Goal: Transaction & Acquisition: Book appointment/travel/reservation

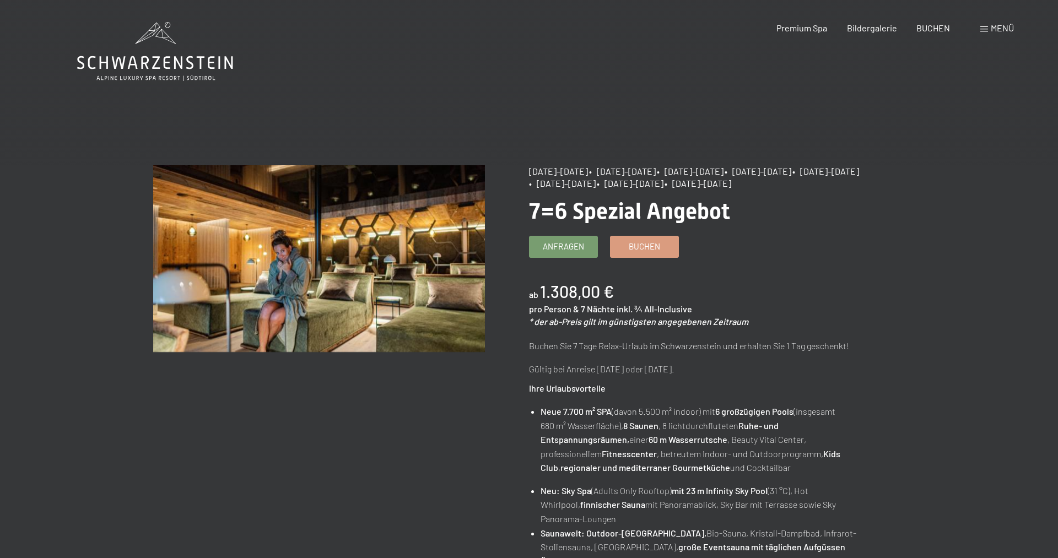
click at [275, 245] on img at bounding box center [319, 258] width 332 height 187
click at [865, 25] on span "Bildergalerie" at bounding box center [872, 26] width 50 height 10
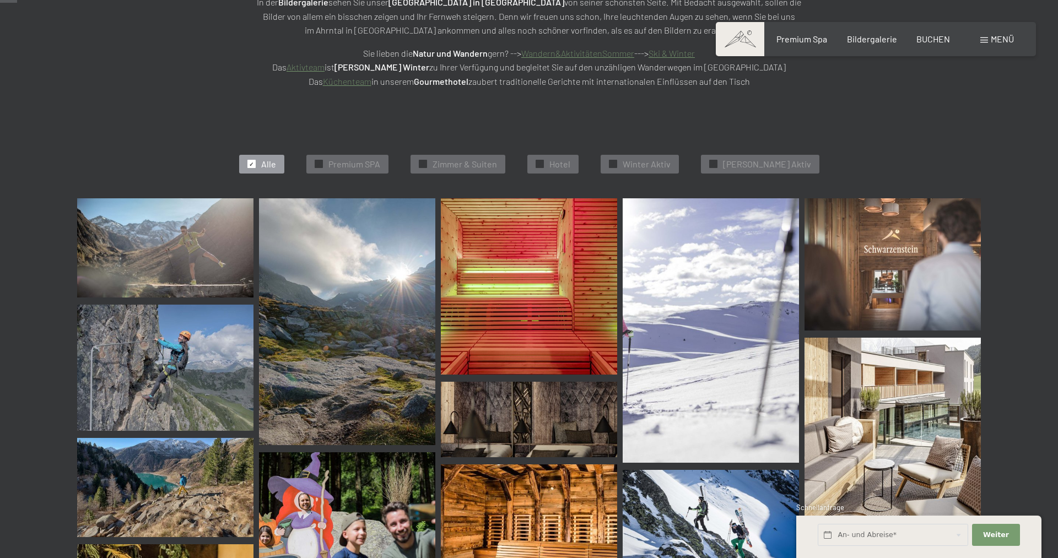
scroll to position [225, 0]
click at [190, 234] on img at bounding box center [165, 247] width 176 height 99
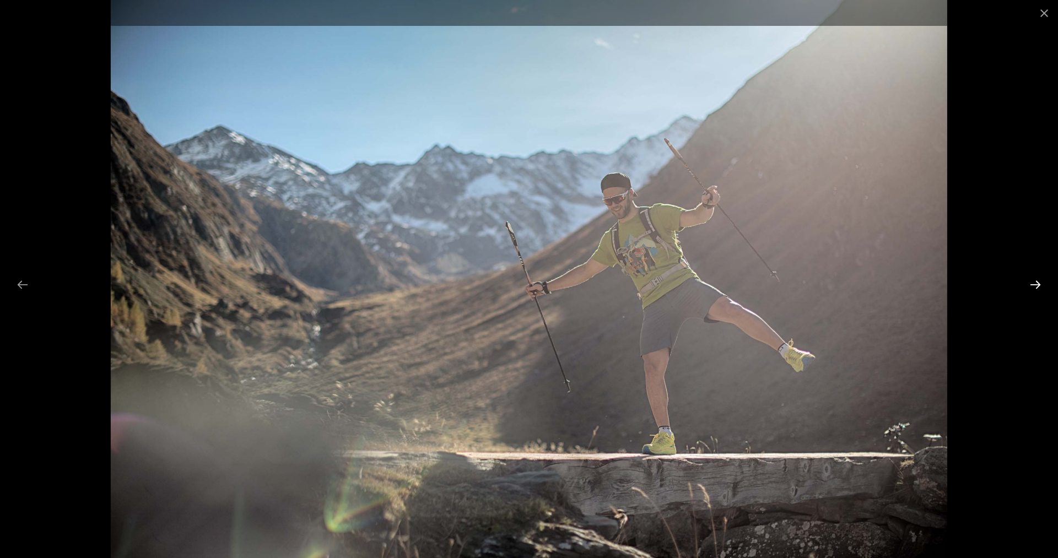
click at [1034, 283] on button "Next slide" at bounding box center [1035, 284] width 23 height 21
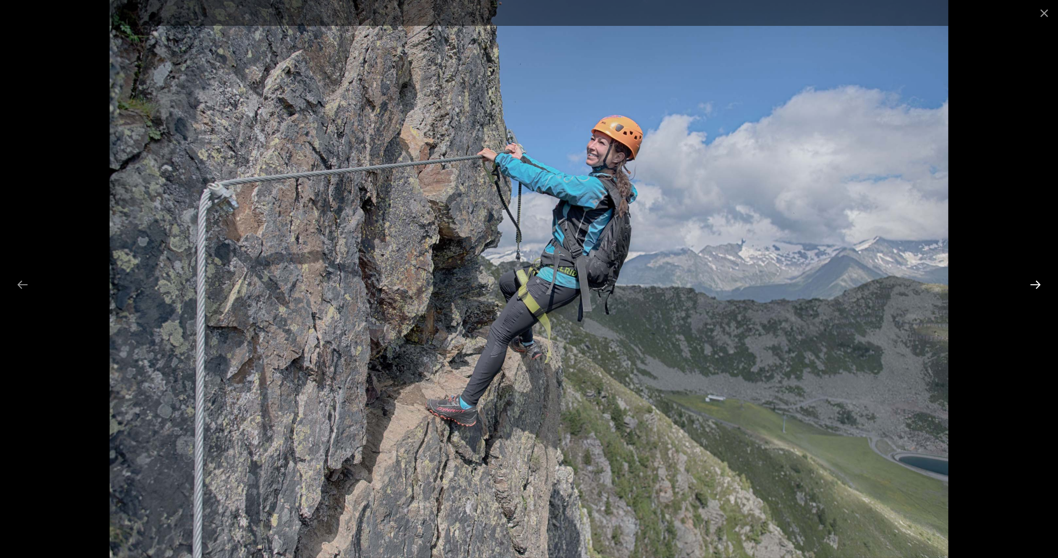
click at [1034, 283] on button "Next slide" at bounding box center [1035, 284] width 23 height 21
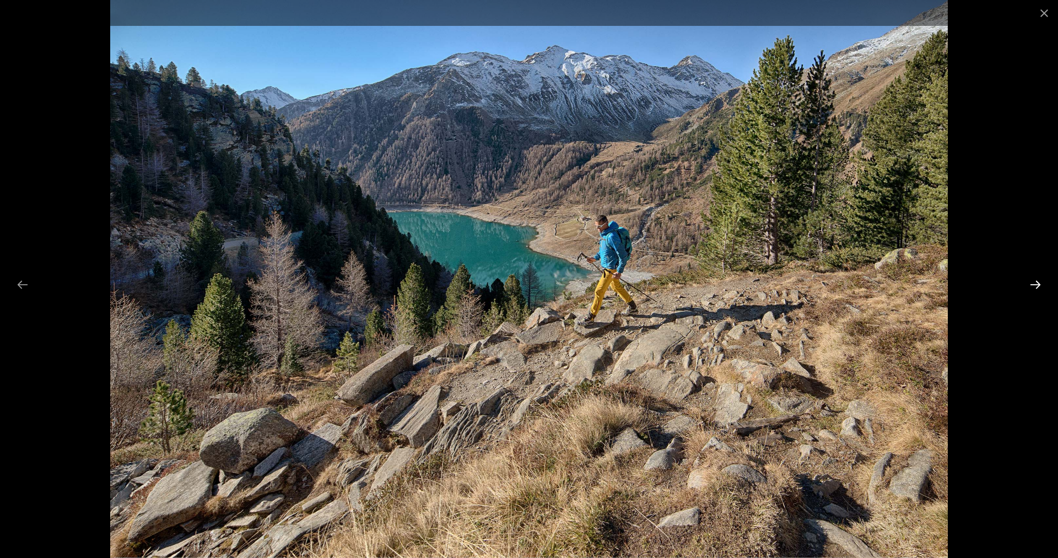
click at [1034, 283] on button "Next slide" at bounding box center [1035, 284] width 23 height 21
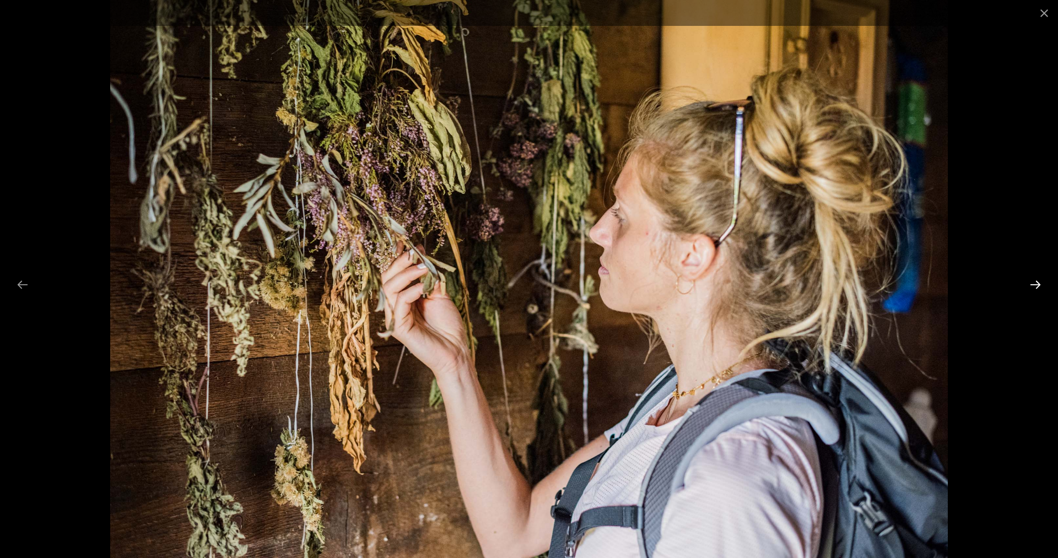
click at [1034, 283] on button "Next slide" at bounding box center [1035, 284] width 23 height 21
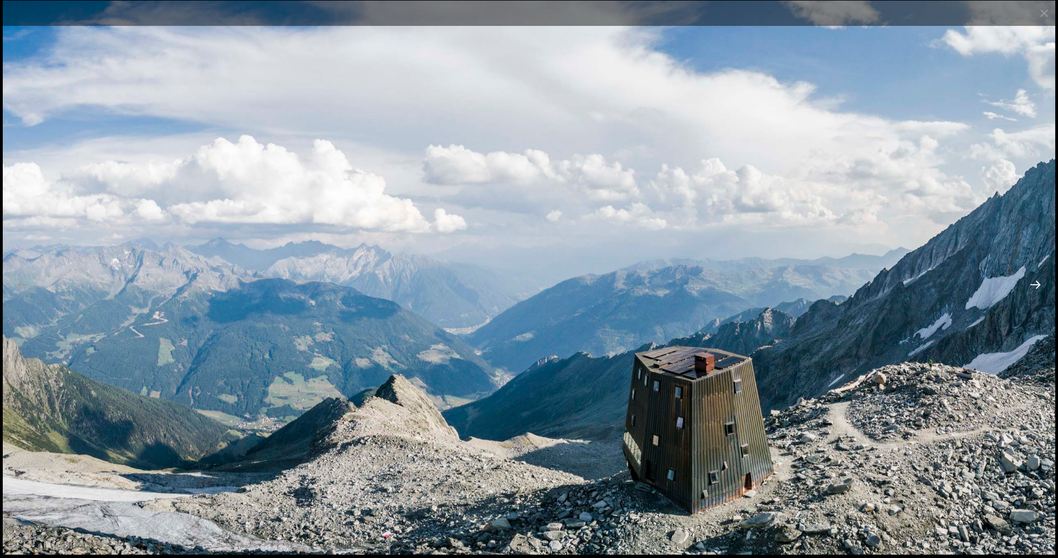
click at [1034, 283] on button "Next slide" at bounding box center [1035, 284] width 23 height 21
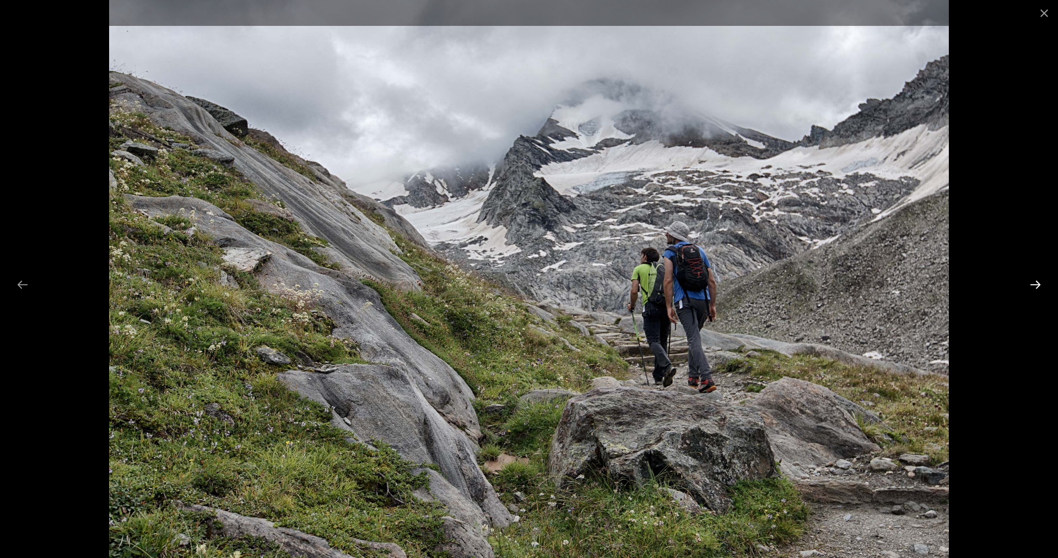
click at [1034, 283] on button "Next slide" at bounding box center [1035, 284] width 23 height 21
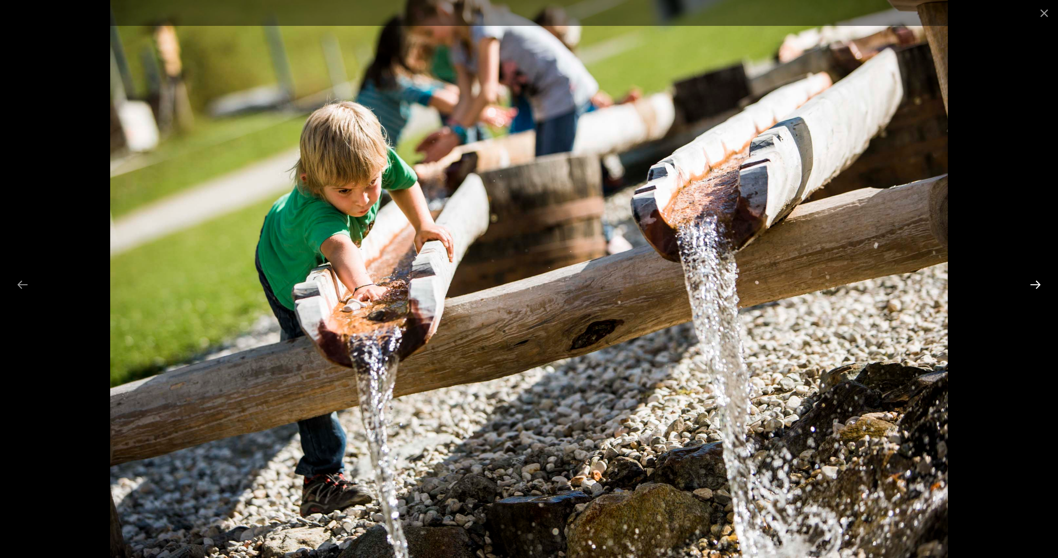
click at [1034, 283] on button "Next slide" at bounding box center [1035, 284] width 23 height 21
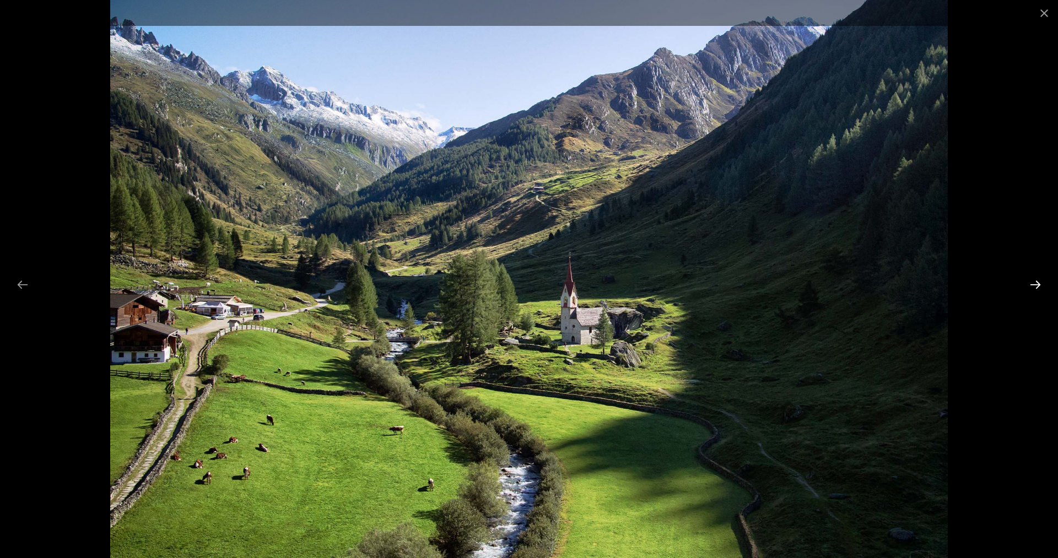
click at [1034, 283] on button "Next slide" at bounding box center [1035, 284] width 23 height 21
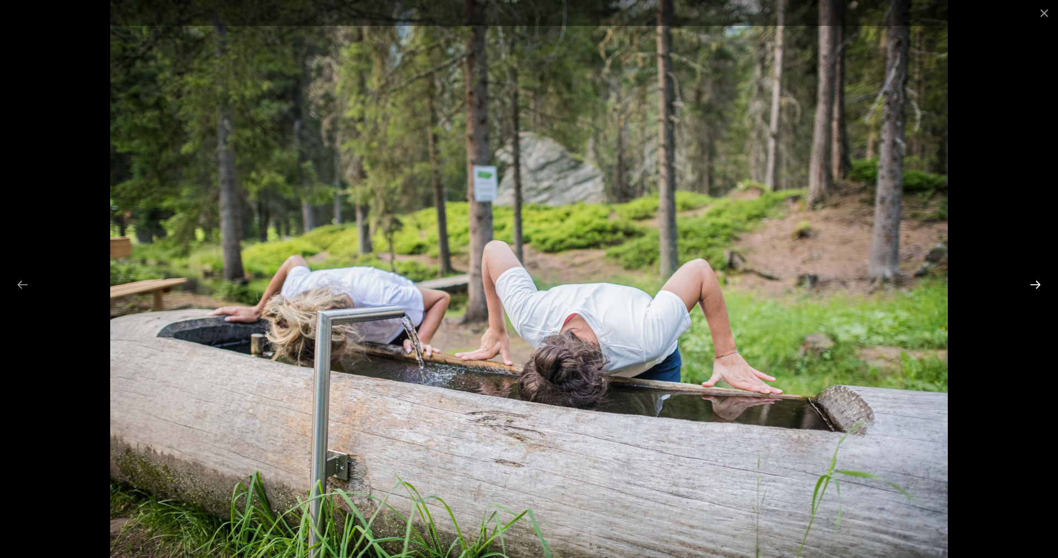
click at [1034, 283] on button "Next slide" at bounding box center [1035, 284] width 23 height 21
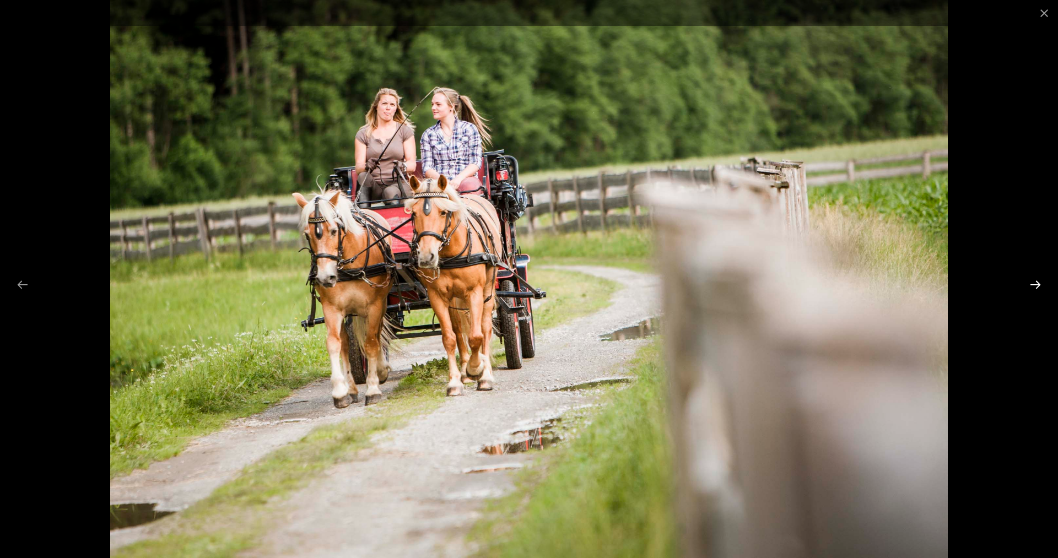
click at [1034, 283] on button "Next slide" at bounding box center [1035, 284] width 23 height 21
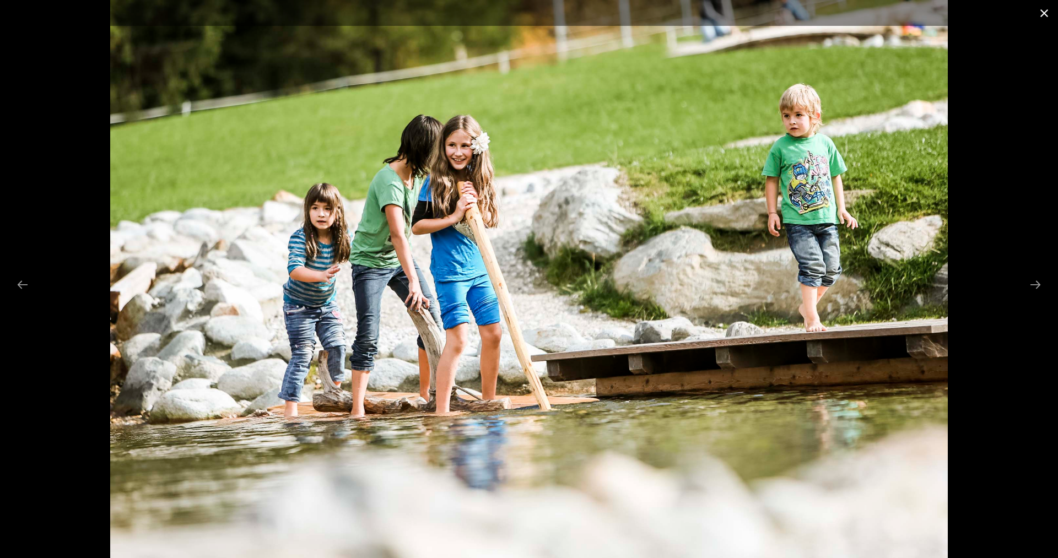
click at [1051, 13] on button "Close gallery" at bounding box center [1044, 13] width 28 height 26
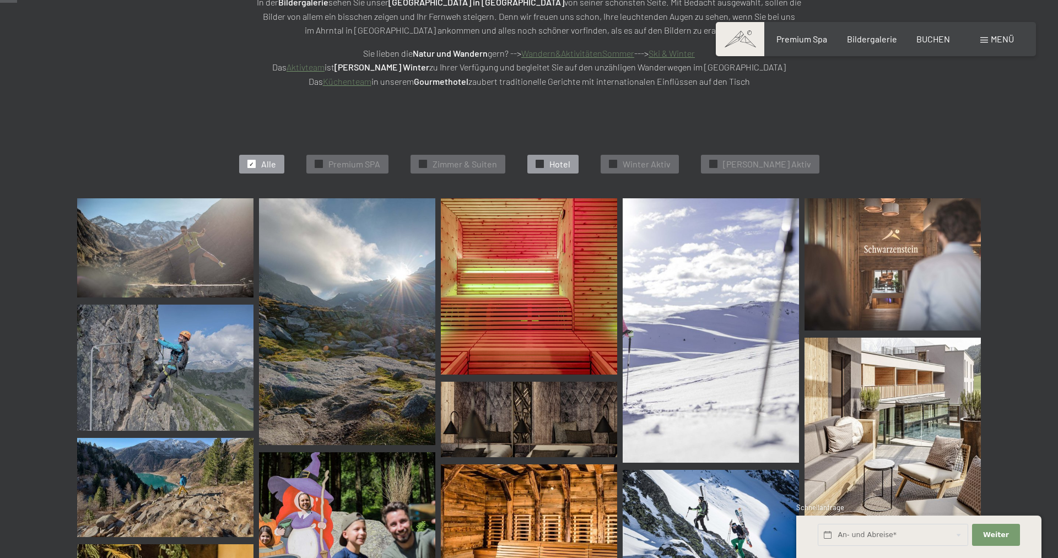
click at [558, 158] on div "✓ Hotel" at bounding box center [552, 164] width 51 height 19
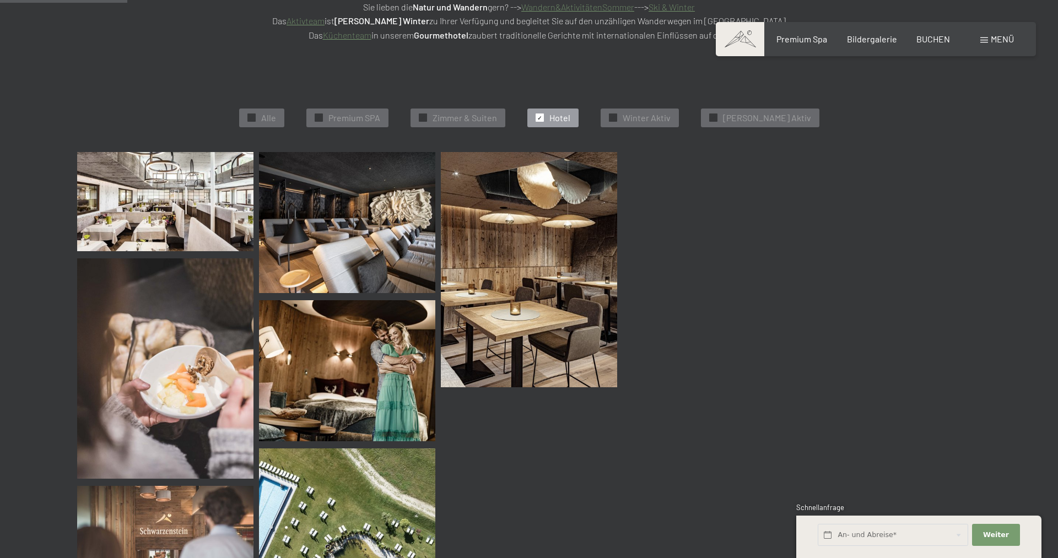
scroll to position [278, 0]
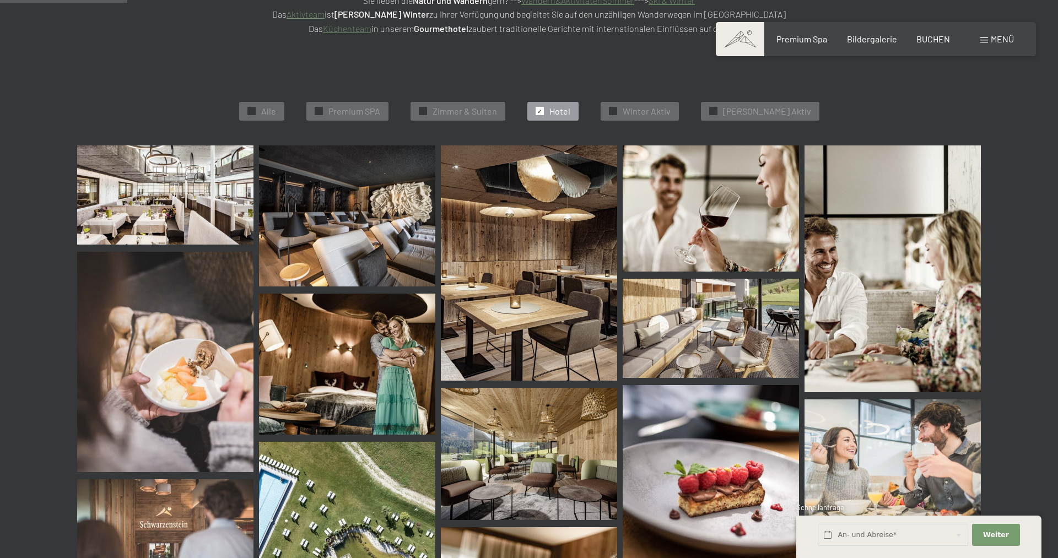
click at [180, 186] on img at bounding box center [165, 194] width 176 height 99
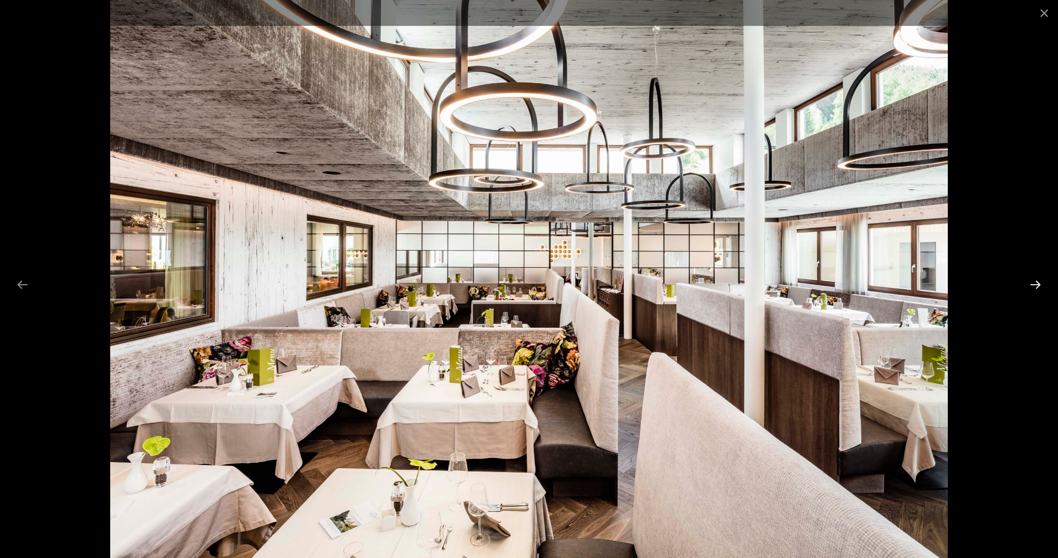
click at [1033, 285] on button "Next slide" at bounding box center [1035, 284] width 23 height 21
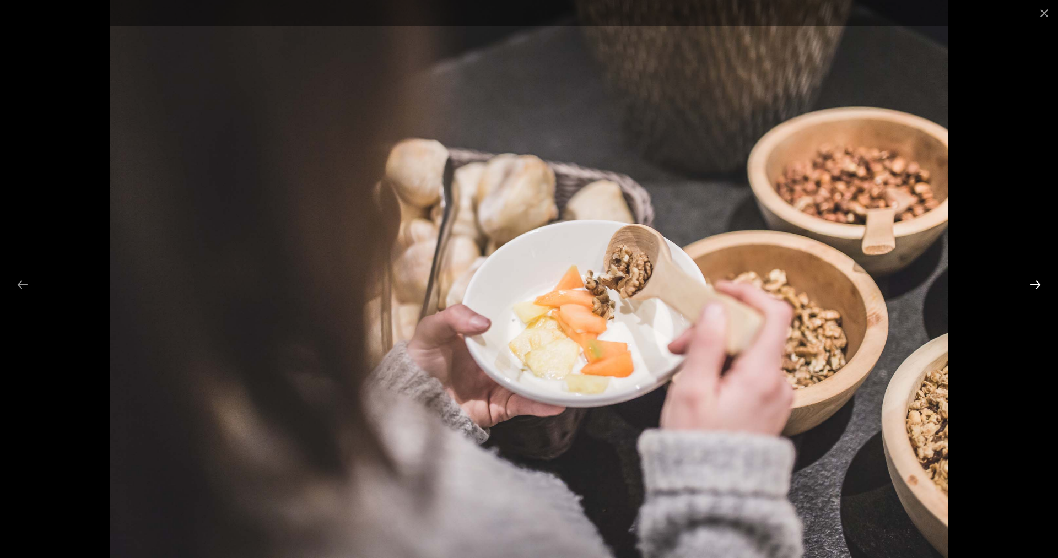
click at [1033, 285] on button "Next slide" at bounding box center [1035, 284] width 23 height 21
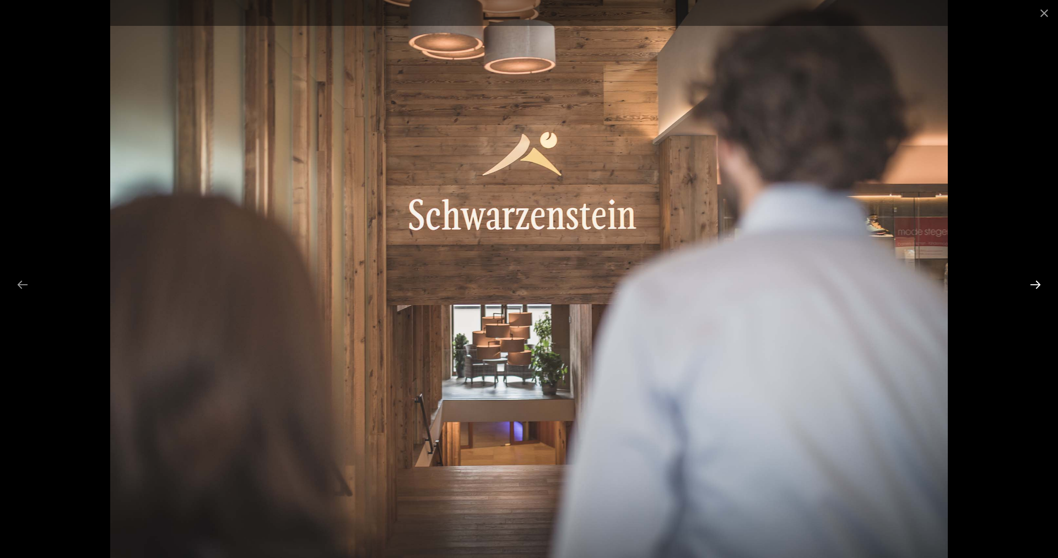
click at [1033, 285] on button "Next slide" at bounding box center [1035, 284] width 23 height 21
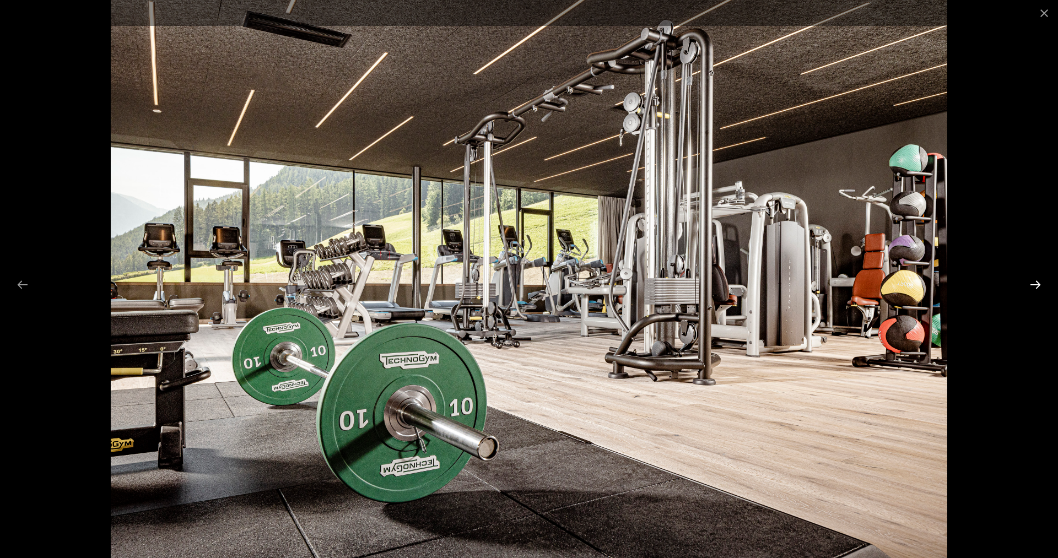
click at [1033, 285] on button "Next slide" at bounding box center [1035, 284] width 23 height 21
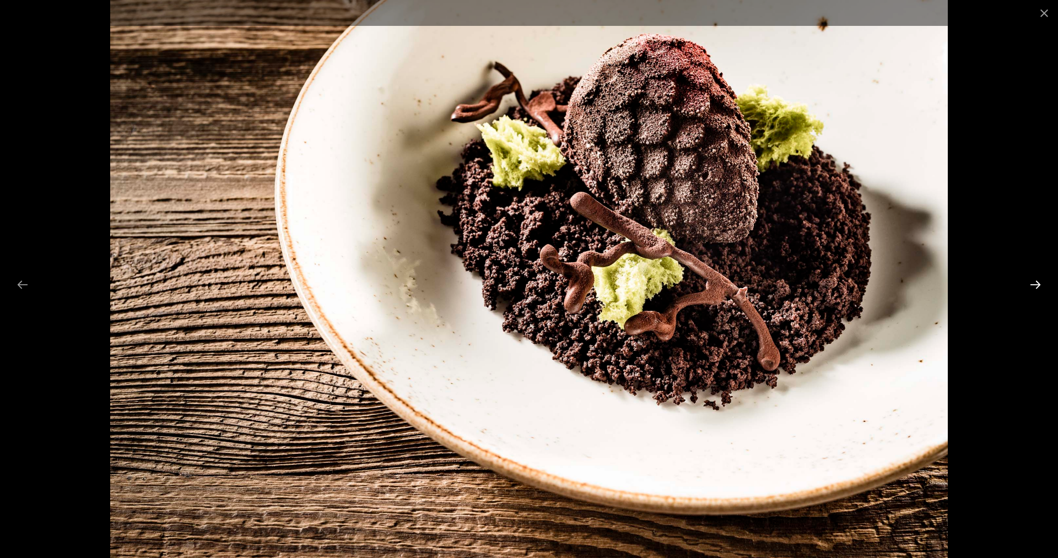
click at [1033, 285] on button "Next slide" at bounding box center [1035, 284] width 23 height 21
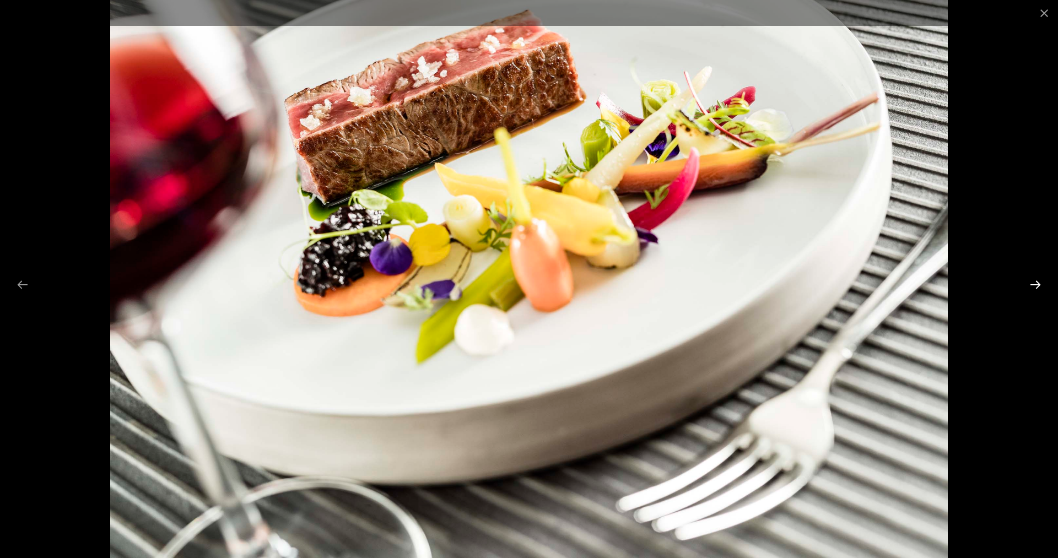
click at [1033, 285] on button "Next slide" at bounding box center [1035, 284] width 23 height 21
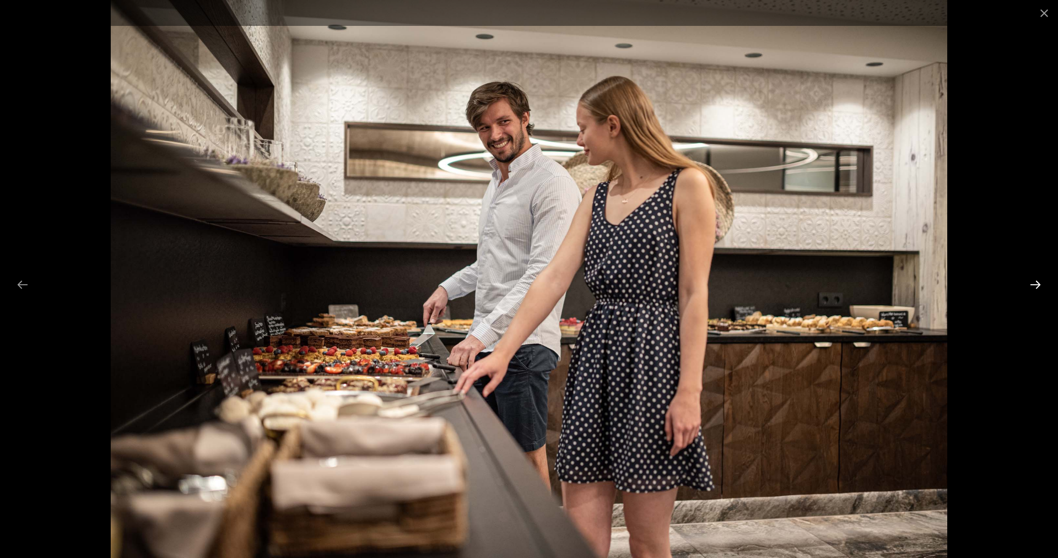
click at [1033, 285] on button "Next slide" at bounding box center [1035, 284] width 23 height 21
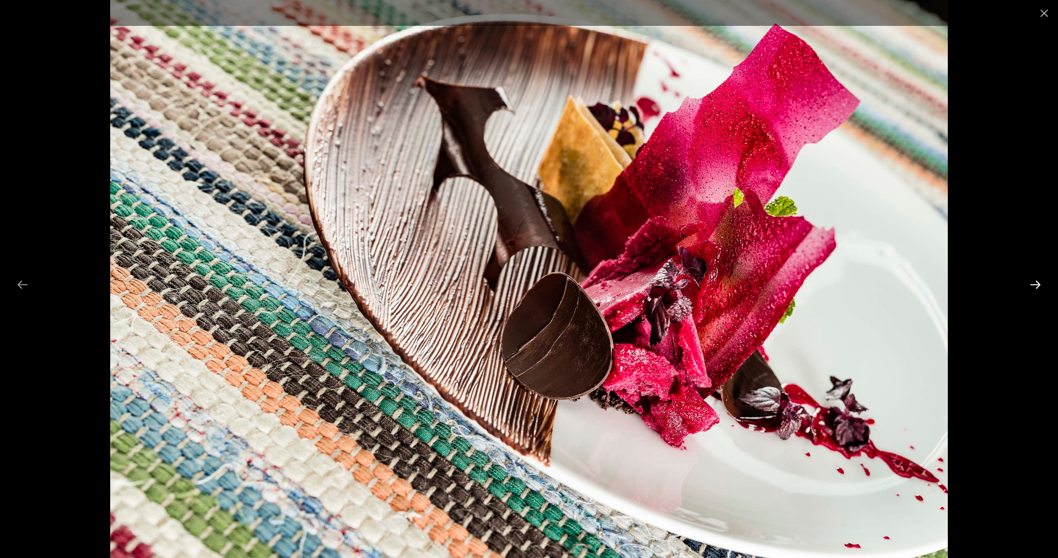
click at [1033, 285] on button "Next slide" at bounding box center [1035, 284] width 23 height 21
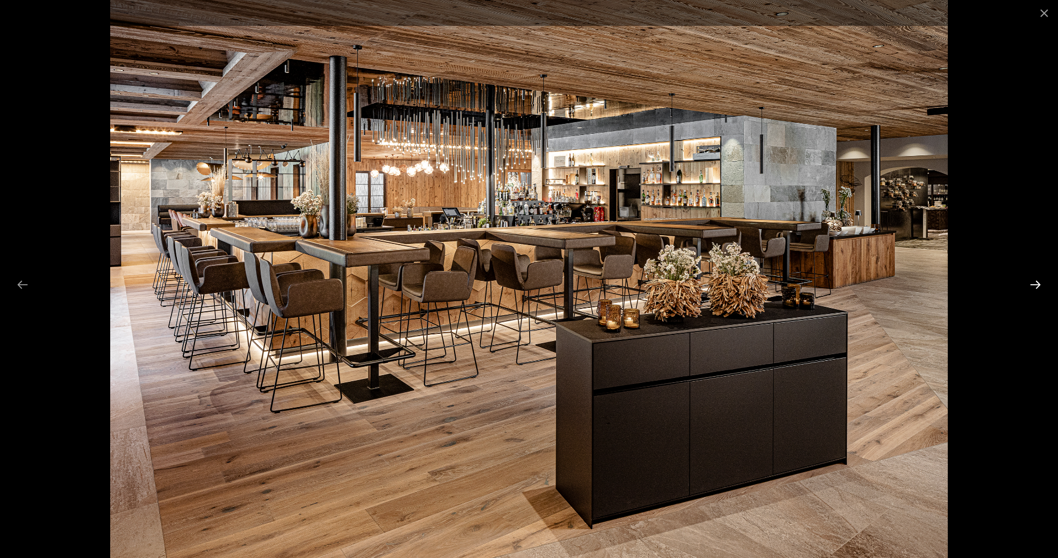
click at [1033, 285] on button "Next slide" at bounding box center [1035, 284] width 23 height 21
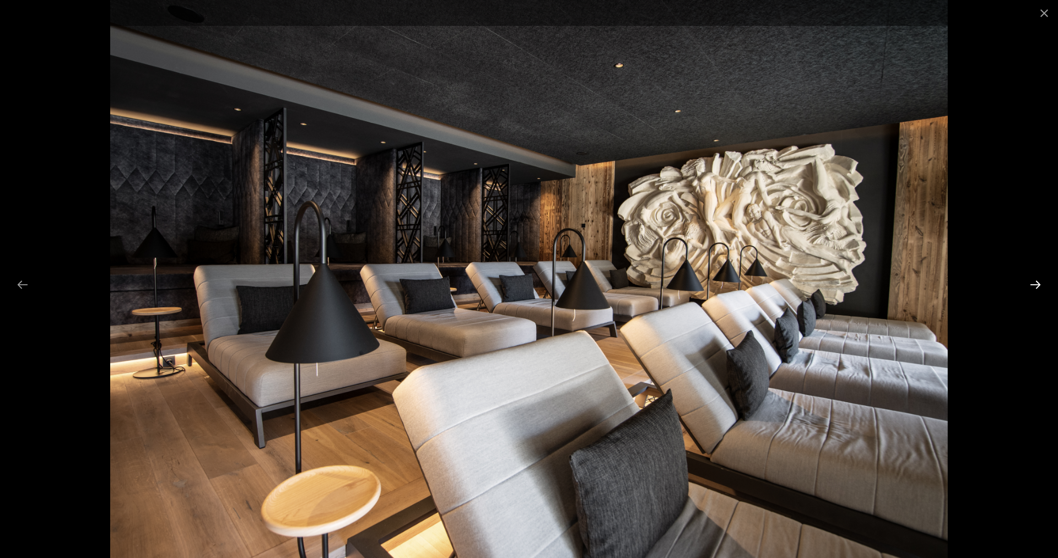
click at [1040, 283] on button "Next slide" at bounding box center [1035, 284] width 23 height 21
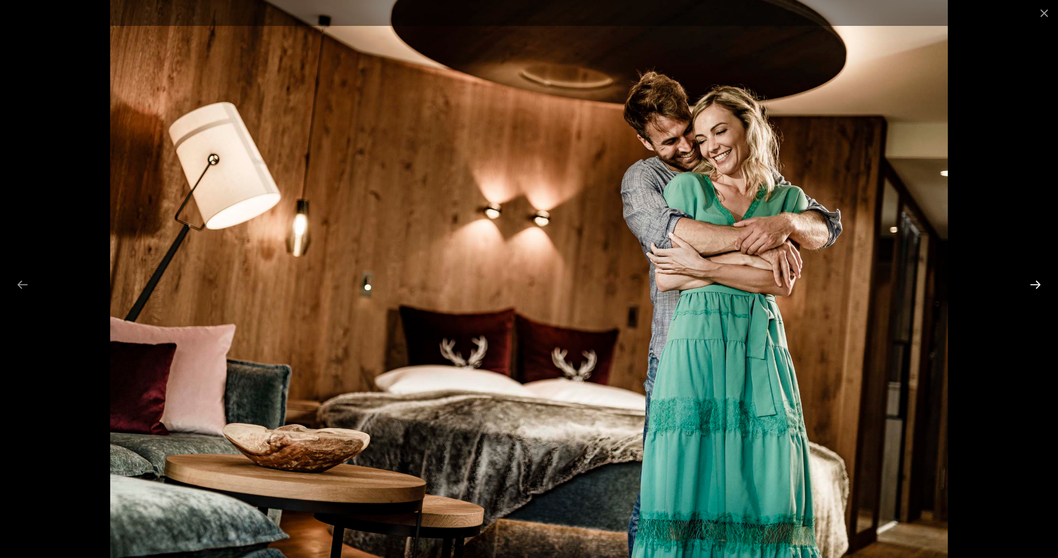
click at [1039, 283] on button "Next slide" at bounding box center [1035, 284] width 23 height 21
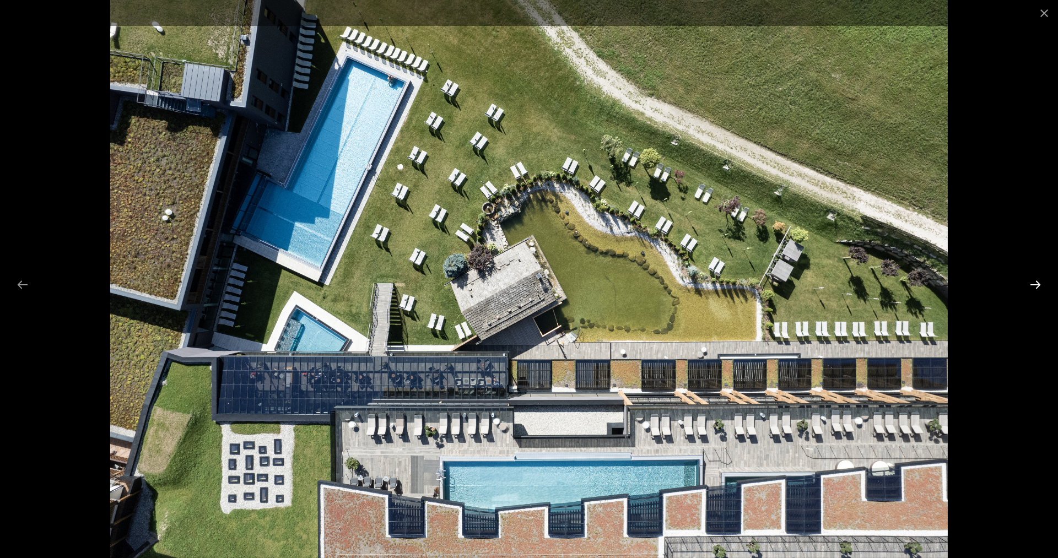
click at [1039, 283] on button "Next slide" at bounding box center [1035, 284] width 23 height 21
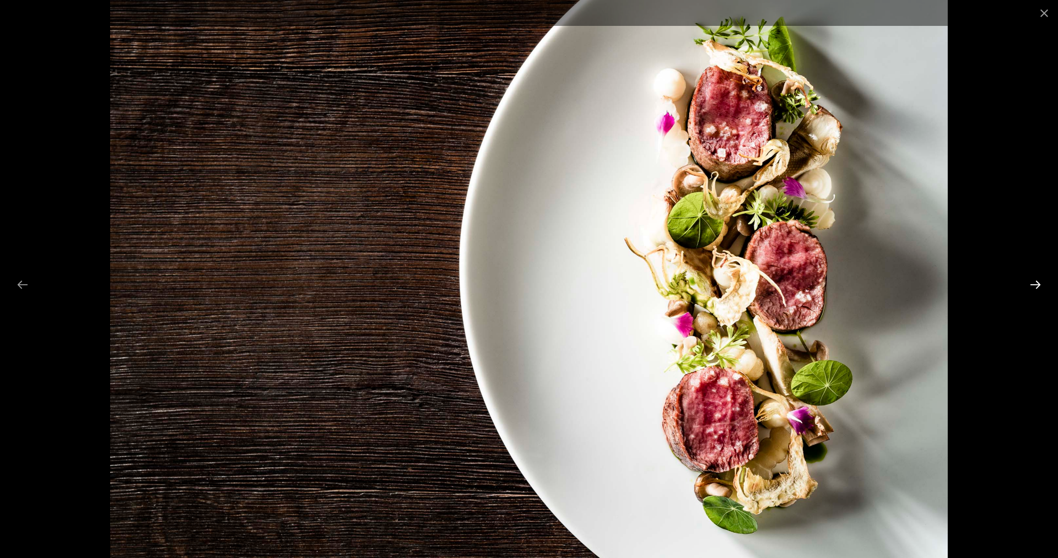
click at [1039, 283] on button "Next slide" at bounding box center [1035, 284] width 23 height 21
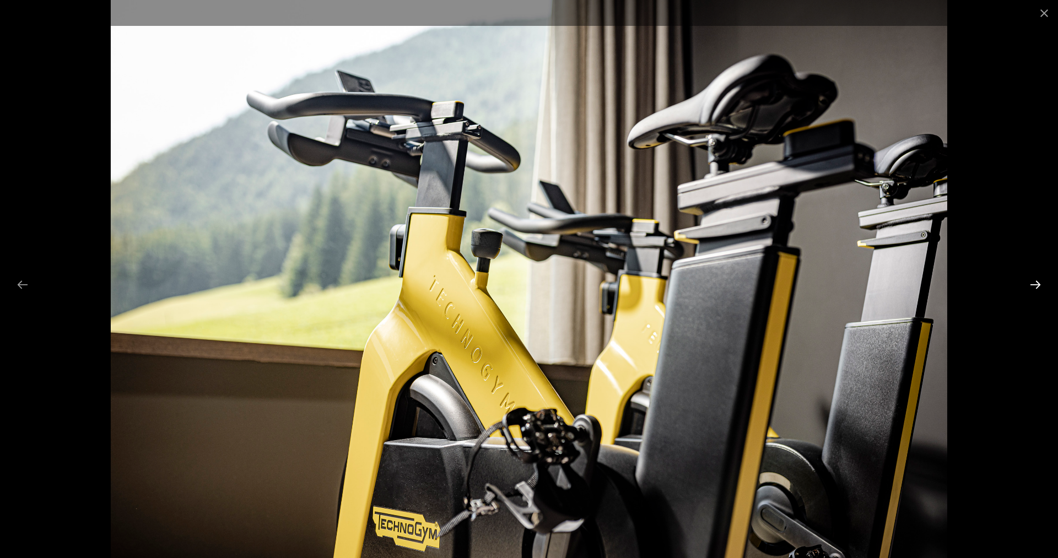
click at [1039, 283] on button "Next slide" at bounding box center [1035, 284] width 23 height 21
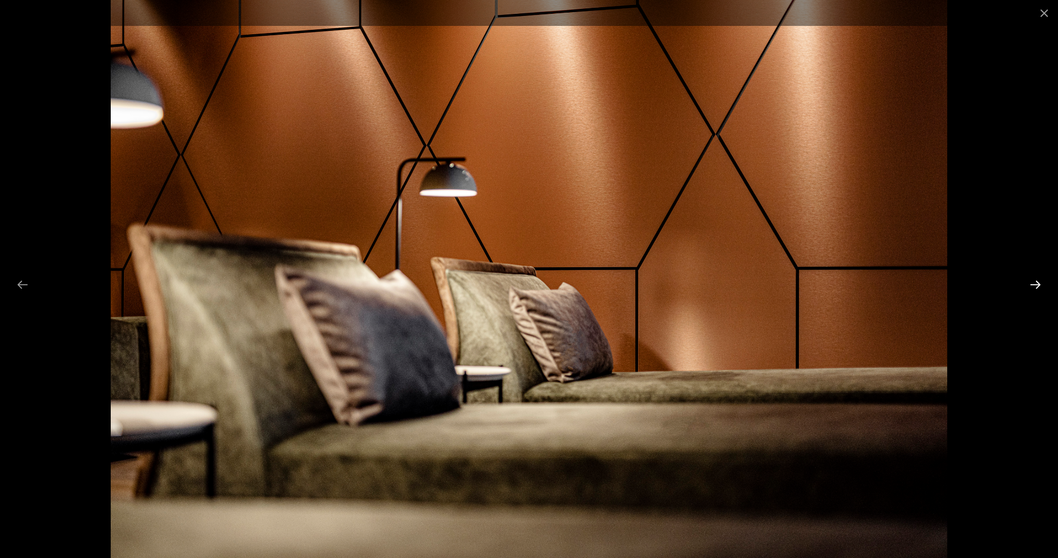
click at [1039, 283] on button "Next slide" at bounding box center [1035, 284] width 23 height 21
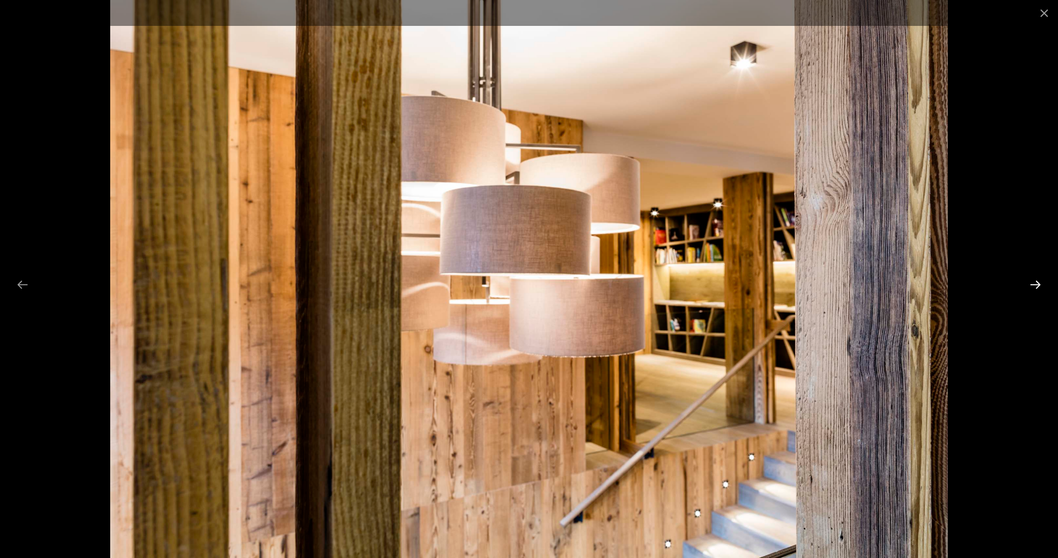
click at [1039, 283] on button "Next slide" at bounding box center [1035, 284] width 23 height 21
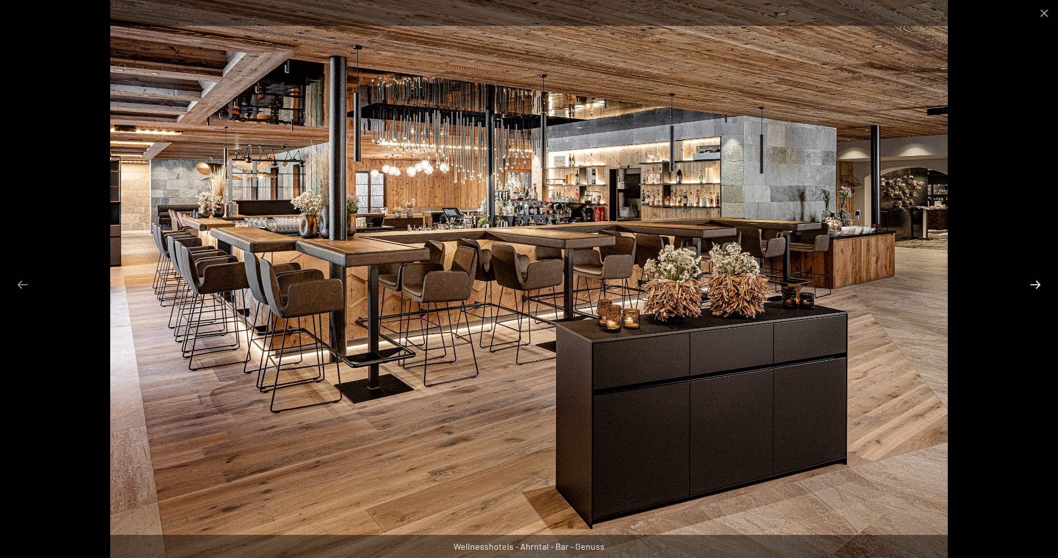
click at [1039, 283] on button "Next slide" at bounding box center [1035, 284] width 23 height 21
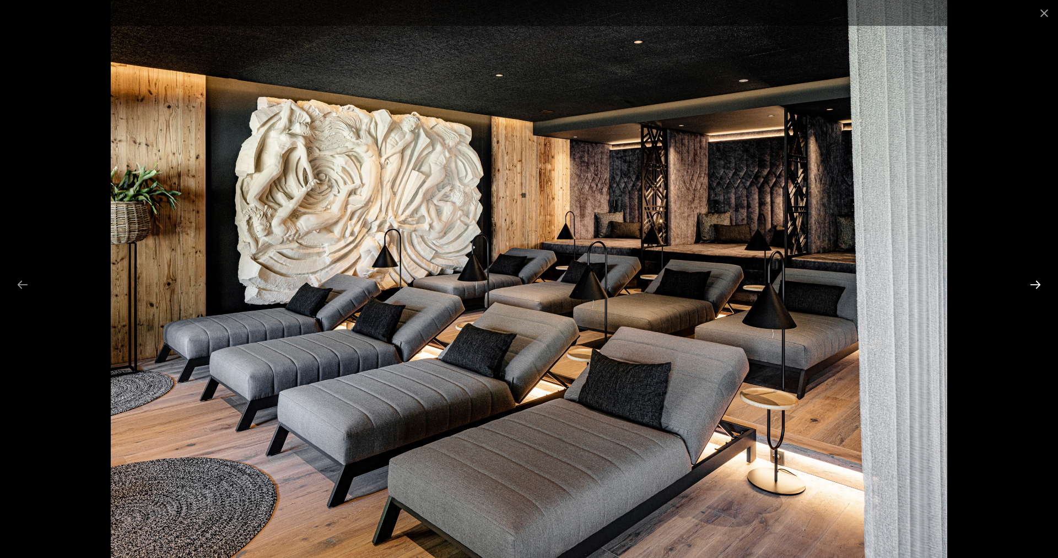
click at [1039, 283] on button "Next slide" at bounding box center [1035, 284] width 23 height 21
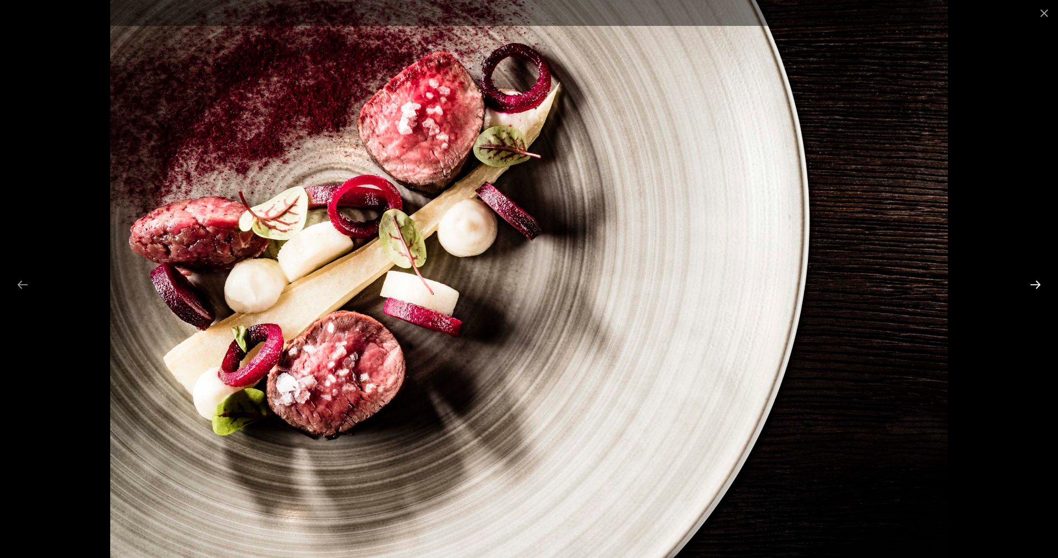
click at [1039, 283] on button "Next slide" at bounding box center [1035, 284] width 23 height 21
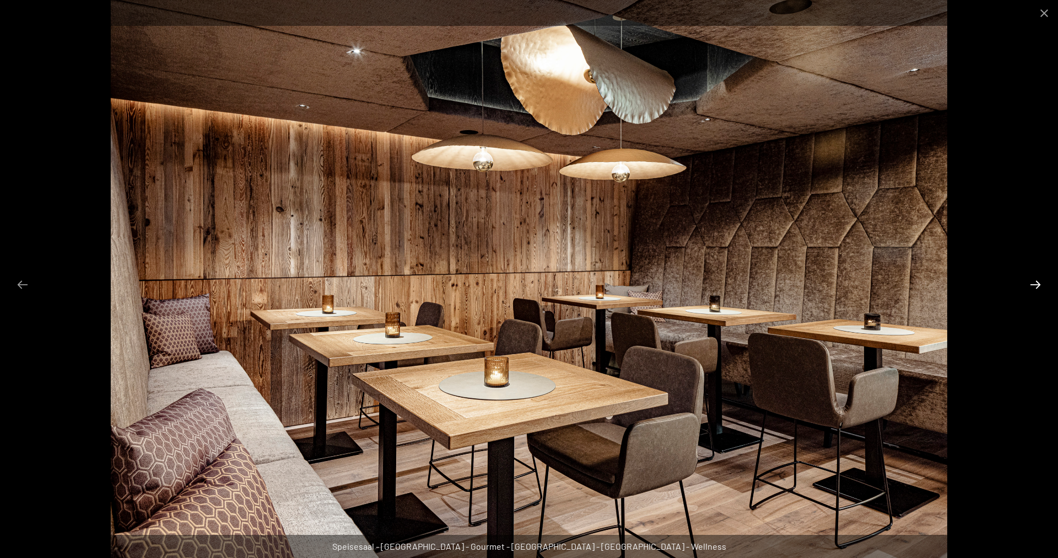
click at [1039, 283] on button "Next slide" at bounding box center [1035, 284] width 23 height 21
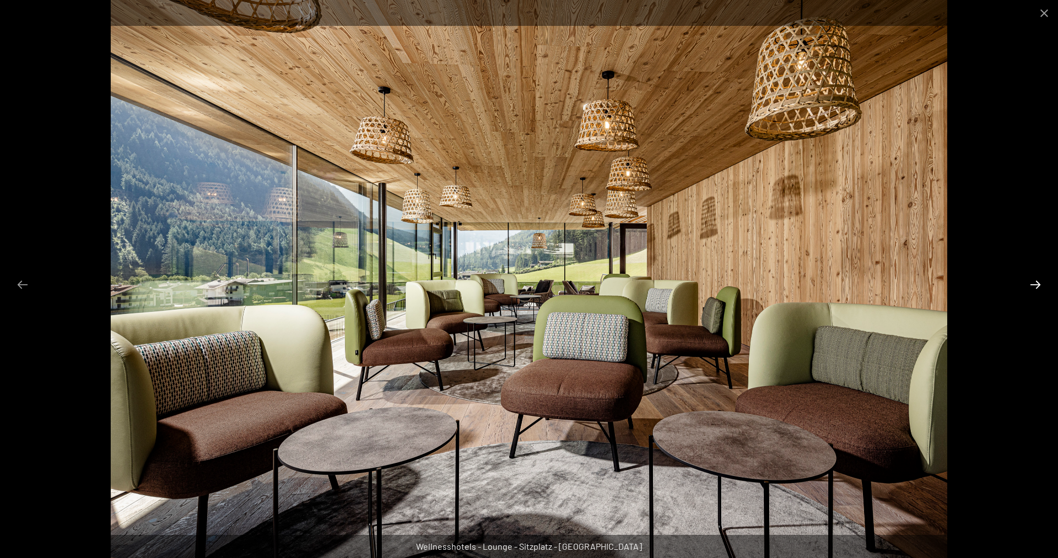
click at [1039, 283] on button "Next slide" at bounding box center [1035, 284] width 23 height 21
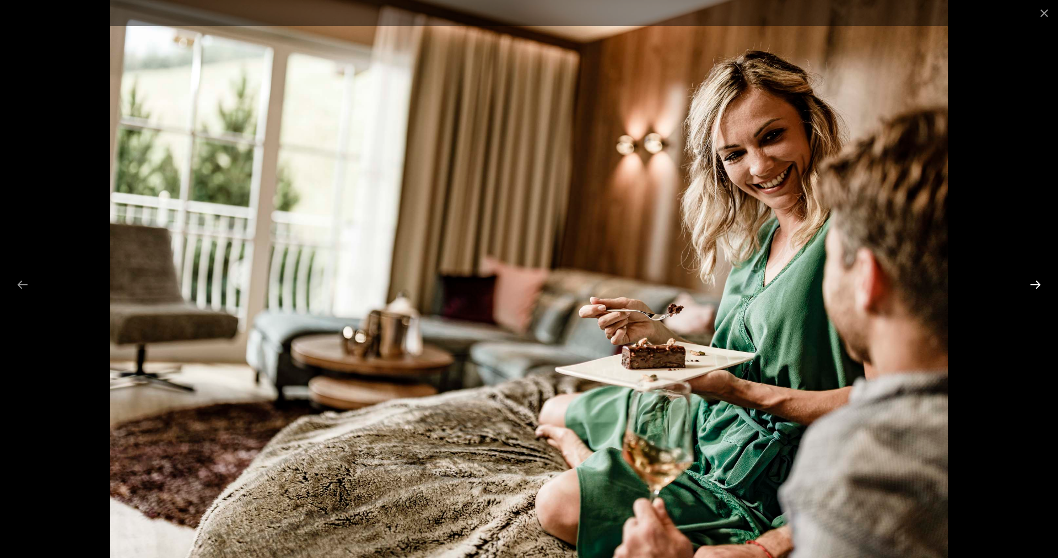
click at [1039, 283] on button "Next slide" at bounding box center [1035, 284] width 23 height 21
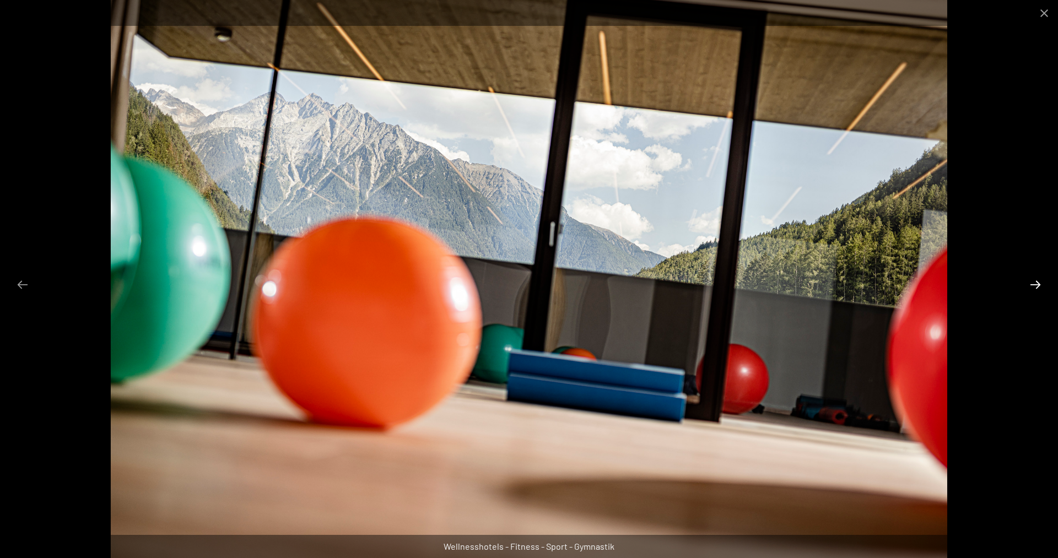
click at [1039, 283] on button "Next slide" at bounding box center [1035, 284] width 23 height 21
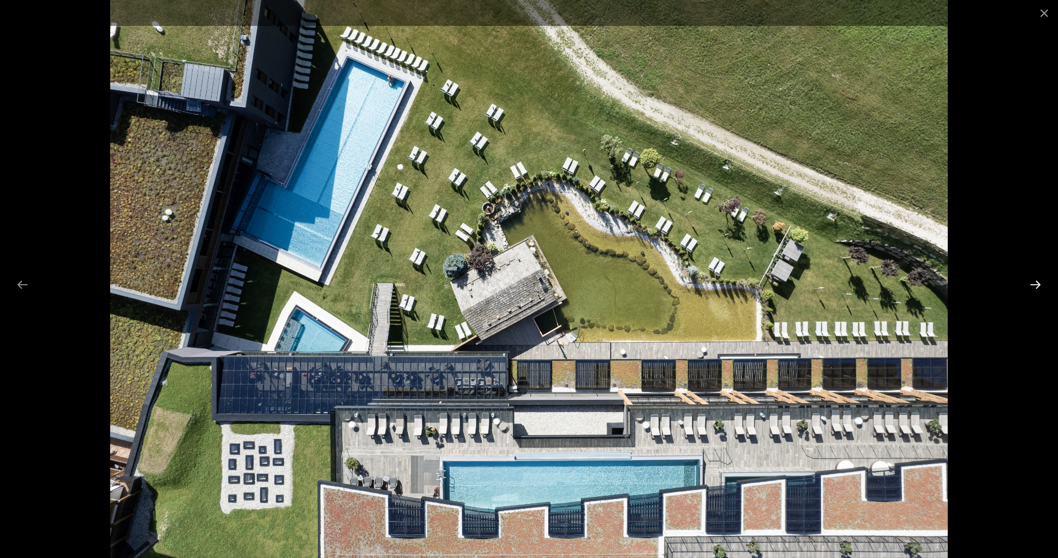
click at [1039, 283] on button "Next slide" at bounding box center [1035, 284] width 23 height 21
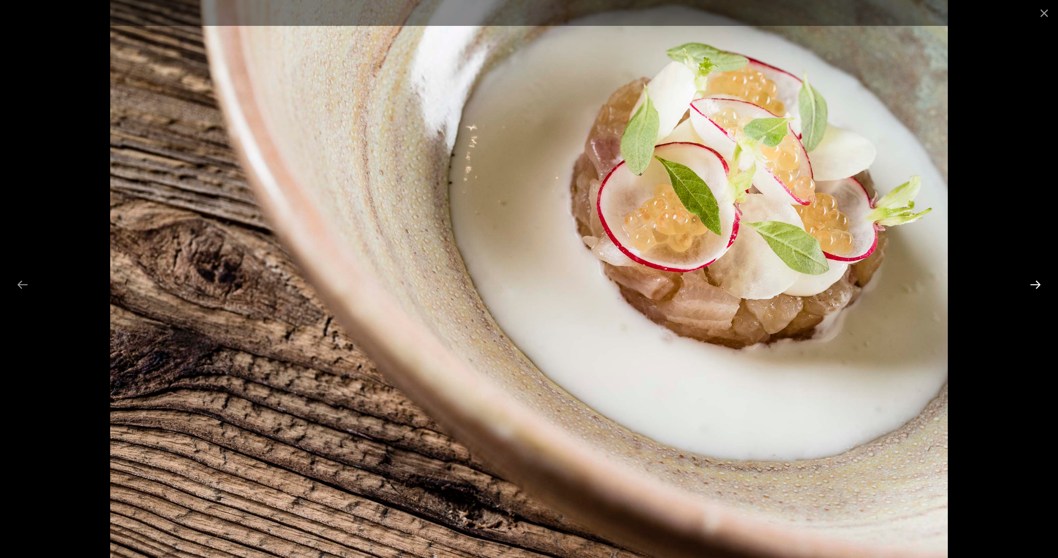
click at [1039, 283] on button "Next slide" at bounding box center [1035, 284] width 23 height 21
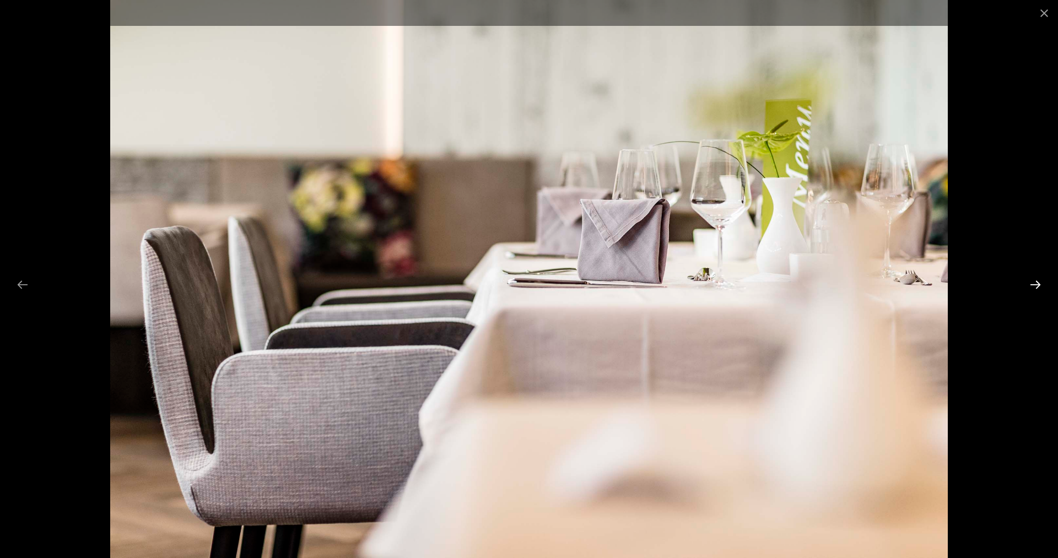
click at [1039, 283] on button "Next slide" at bounding box center [1035, 284] width 23 height 21
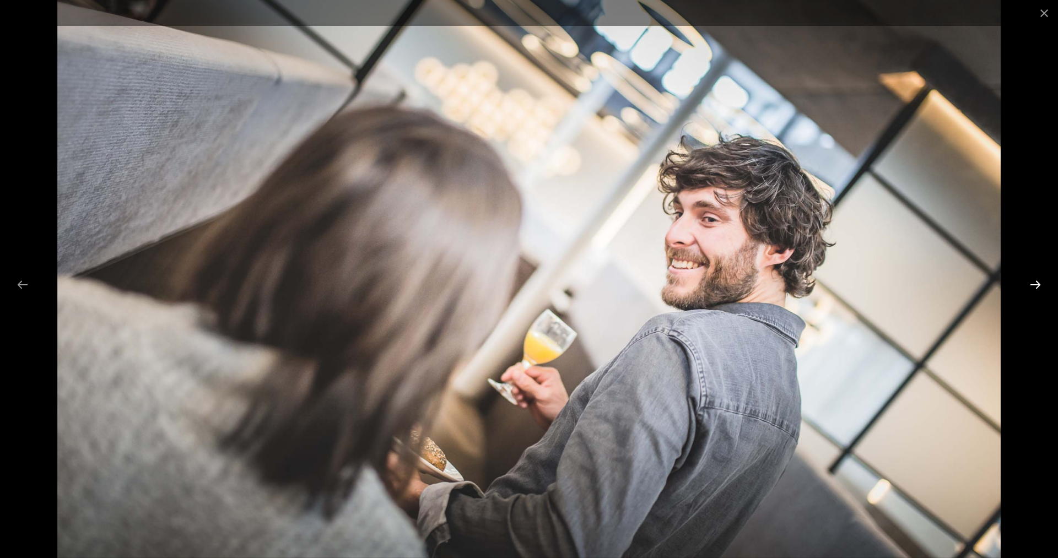
click at [1039, 283] on button "Next slide" at bounding box center [1035, 284] width 23 height 21
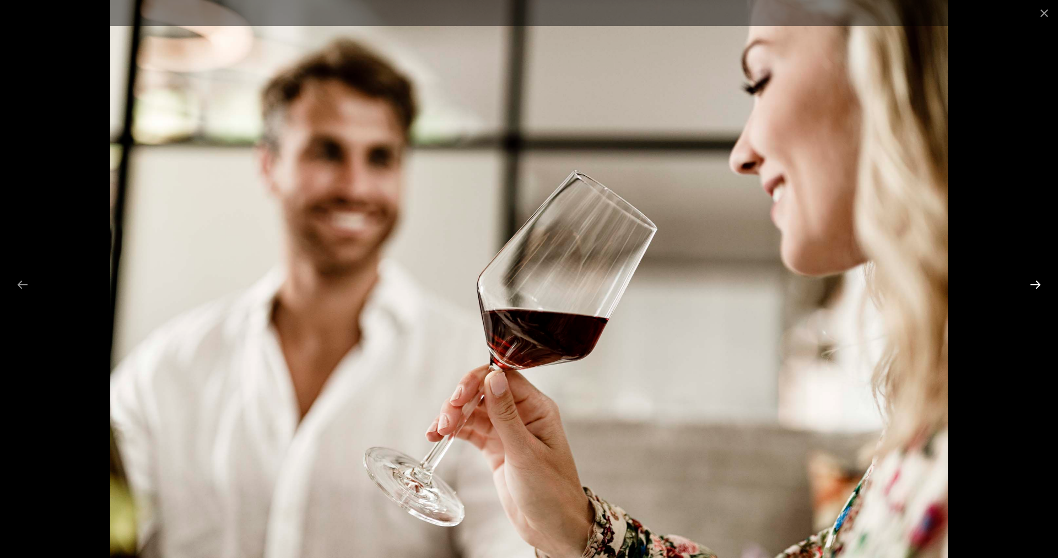
click at [1039, 283] on button "Next slide" at bounding box center [1035, 284] width 23 height 21
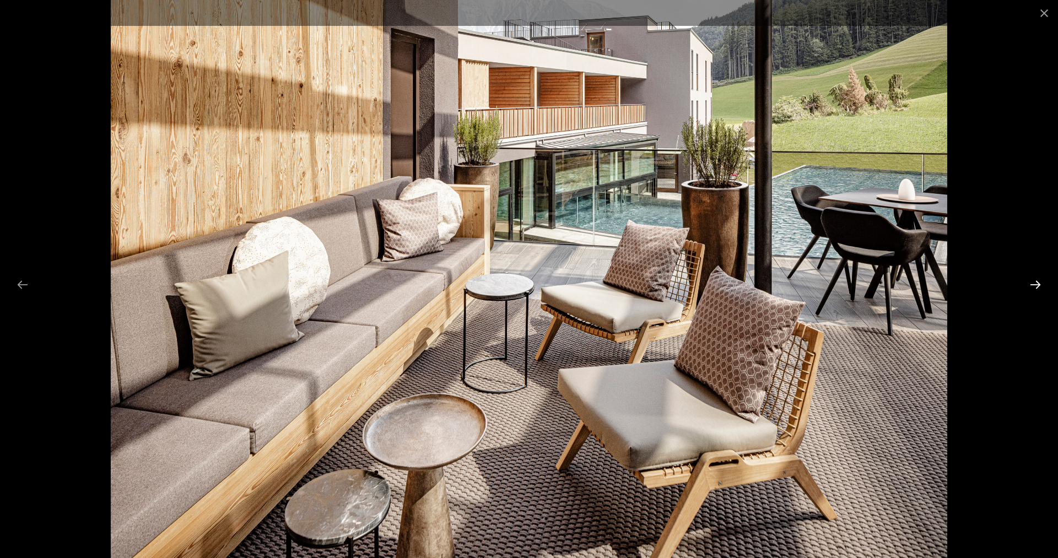
click at [1034, 283] on button "Next slide" at bounding box center [1035, 284] width 23 height 21
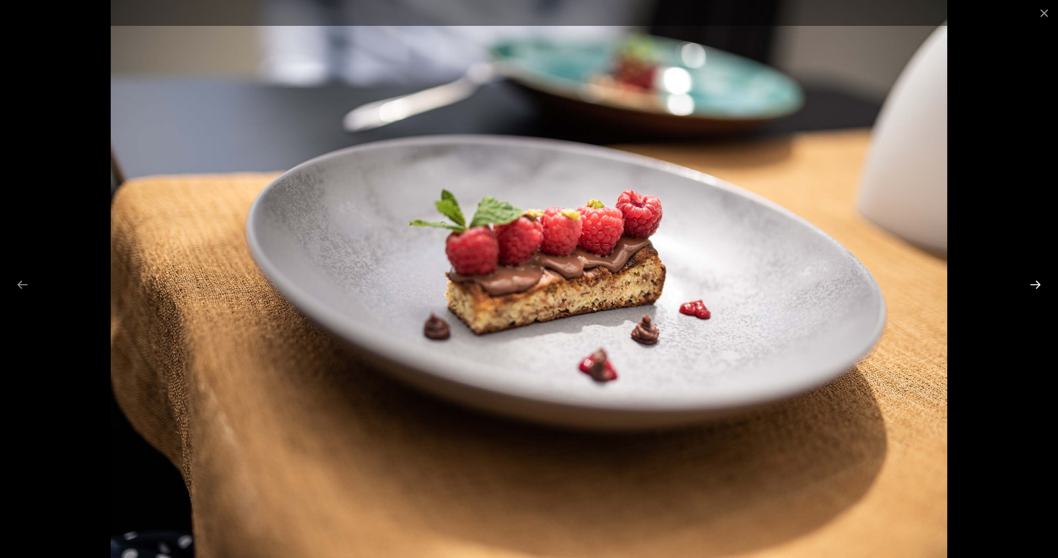
click at [1034, 283] on button "Next slide" at bounding box center [1035, 284] width 23 height 21
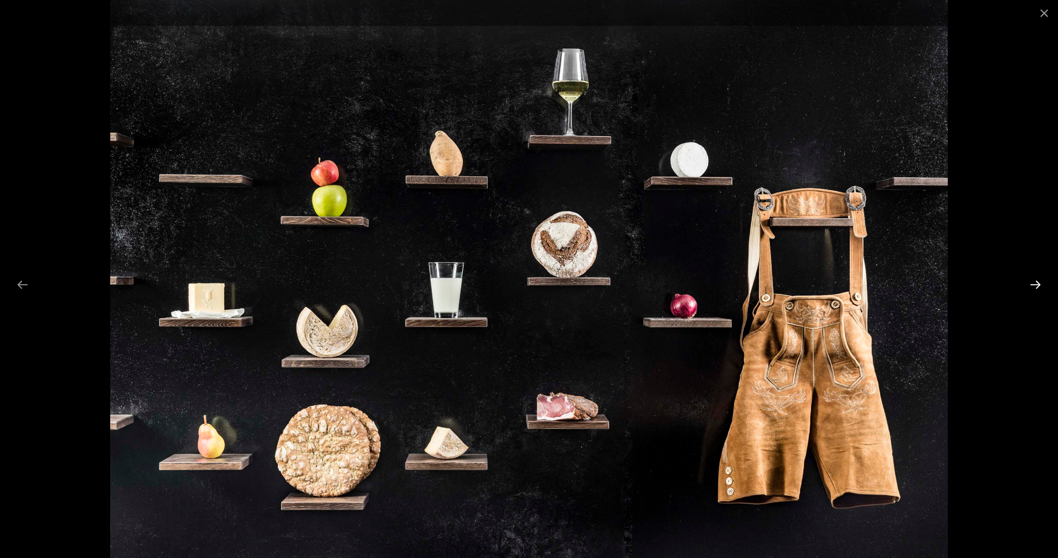
click at [1034, 283] on button "Next slide" at bounding box center [1035, 284] width 23 height 21
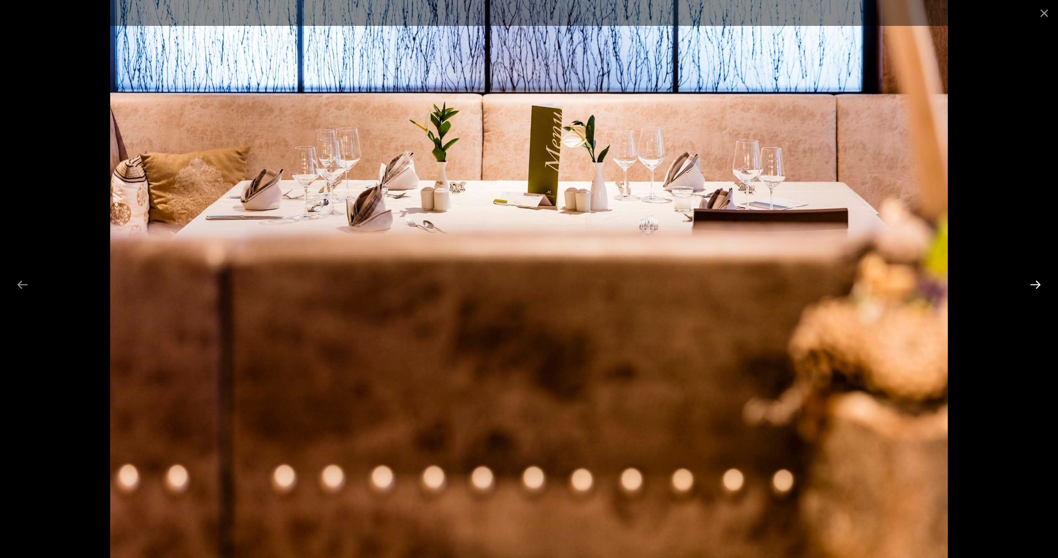
click at [1034, 283] on button "Next slide" at bounding box center [1035, 284] width 23 height 21
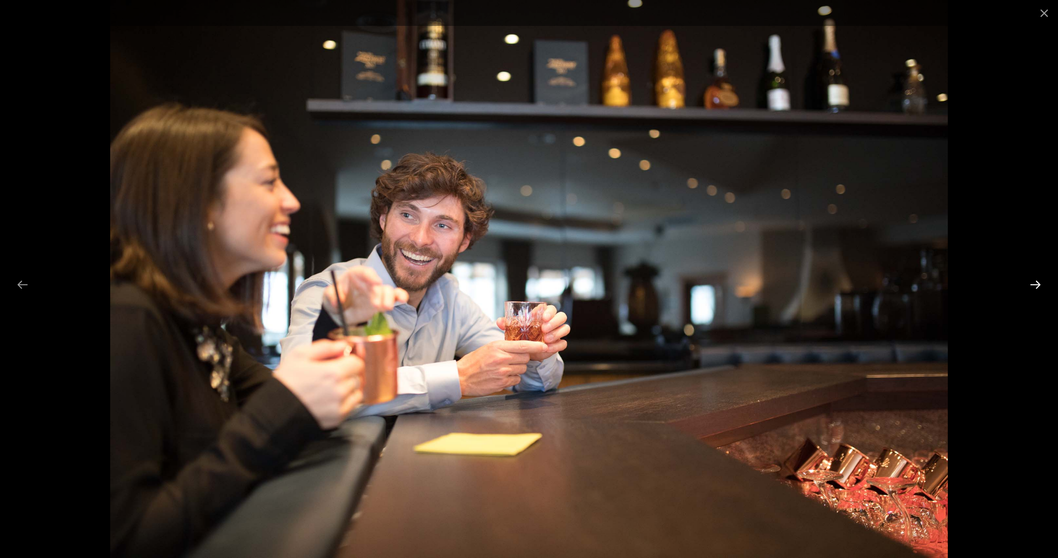
click at [1034, 283] on button "Next slide" at bounding box center [1035, 284] width 23 height 21
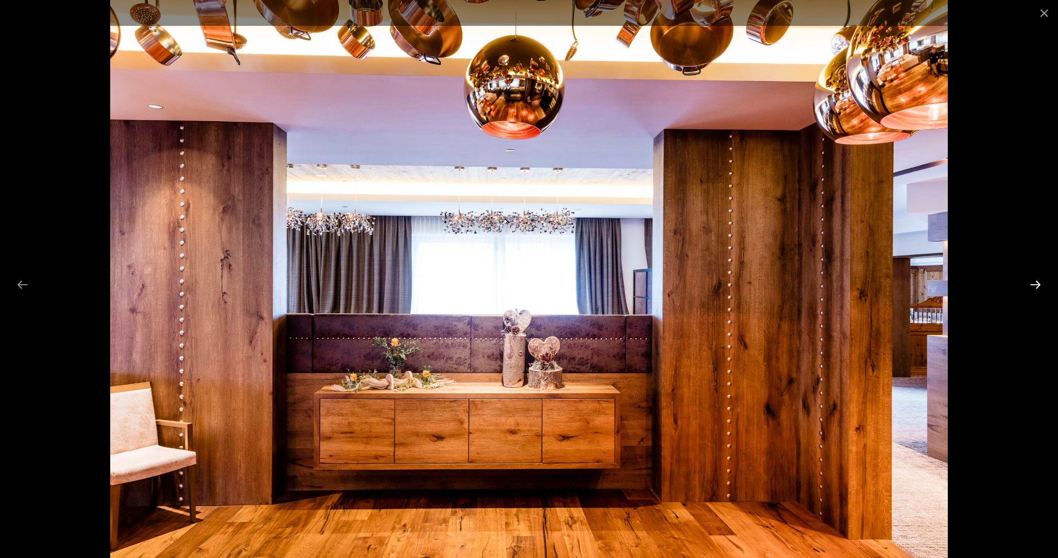
click at [1034, 283] on button "Next slide" at bounding box center [1035, 284] width 23 height 21
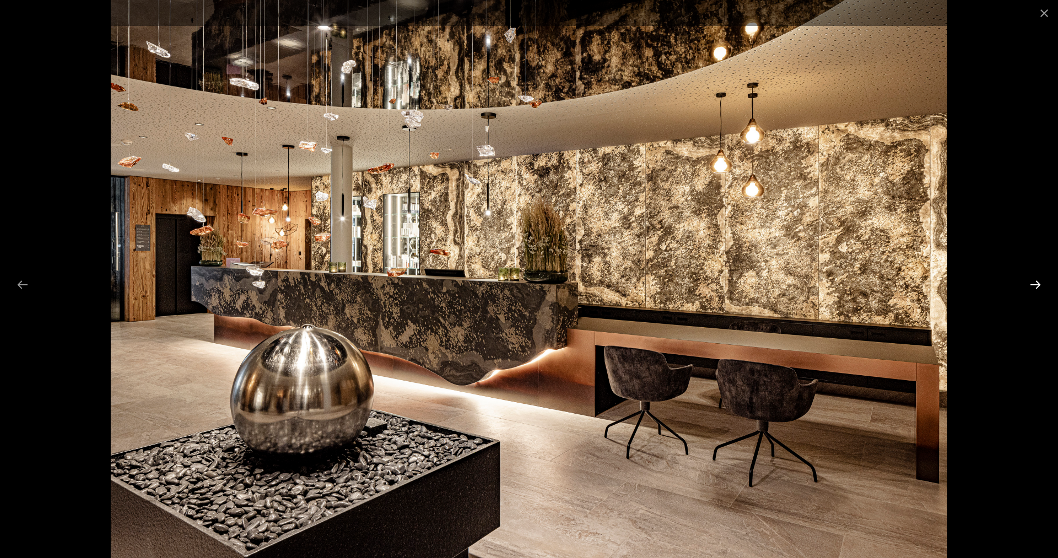
click at [1035, 282] on button "Next slide" at bounding box center [1035, 284] width 23 height 21
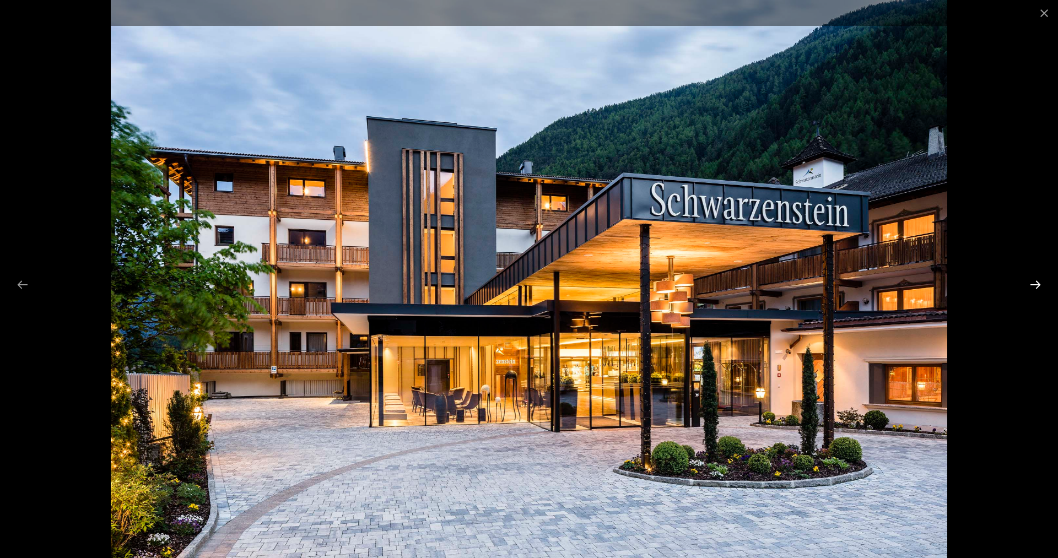
click at [1035, 282] on button "Next slide" at bounding box center [1035, 284] width 23 height 21
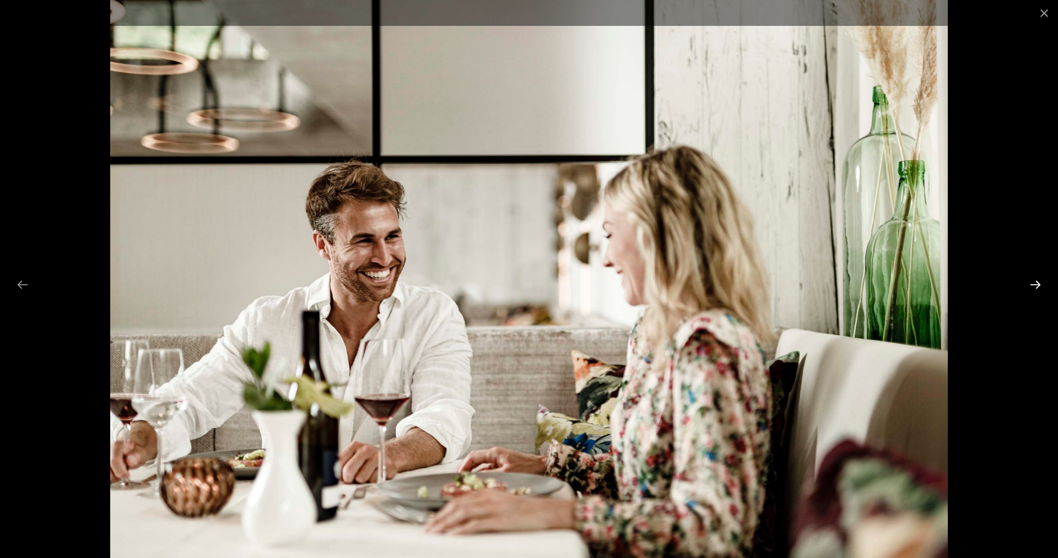
click at [1035, 282] on button "Next slide" at bounding box center [1035, 284] width 23 height 21
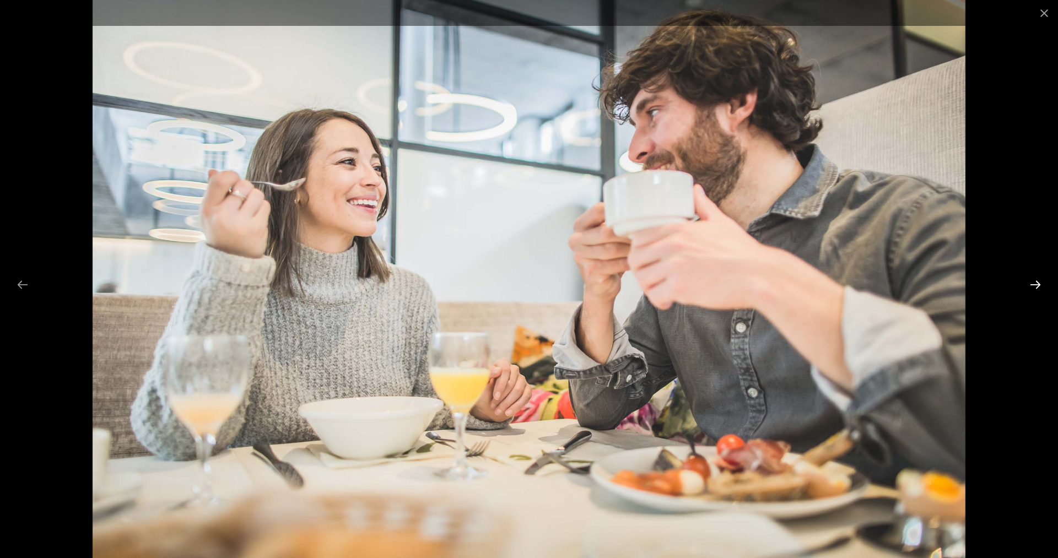
click at [1035, 282] on button "Next slide" at bounding box center [1035, 284] width 23 height 21
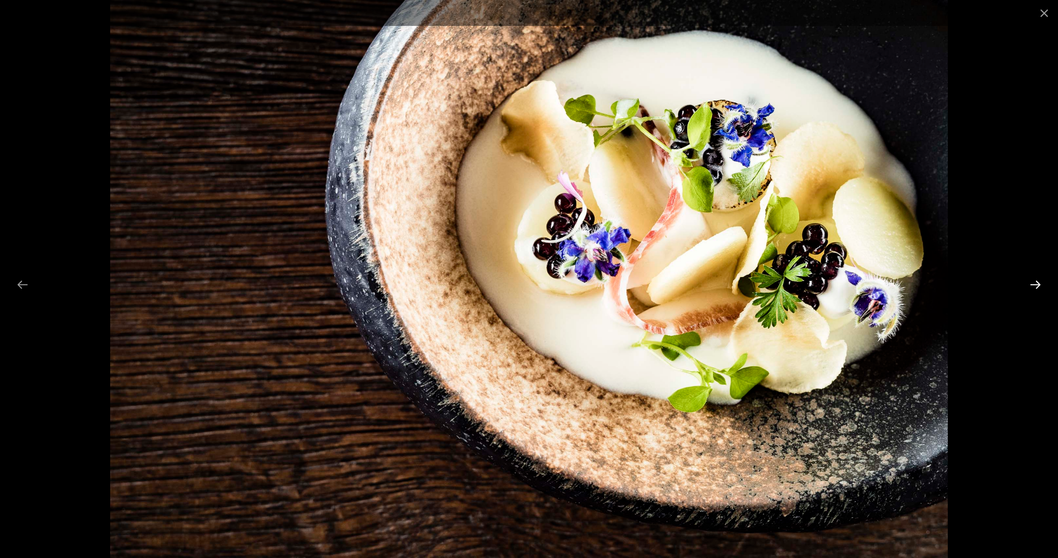
click at [1035, 282] on button "Next slide" at bounding box center [1035, 284] width 23 height 21
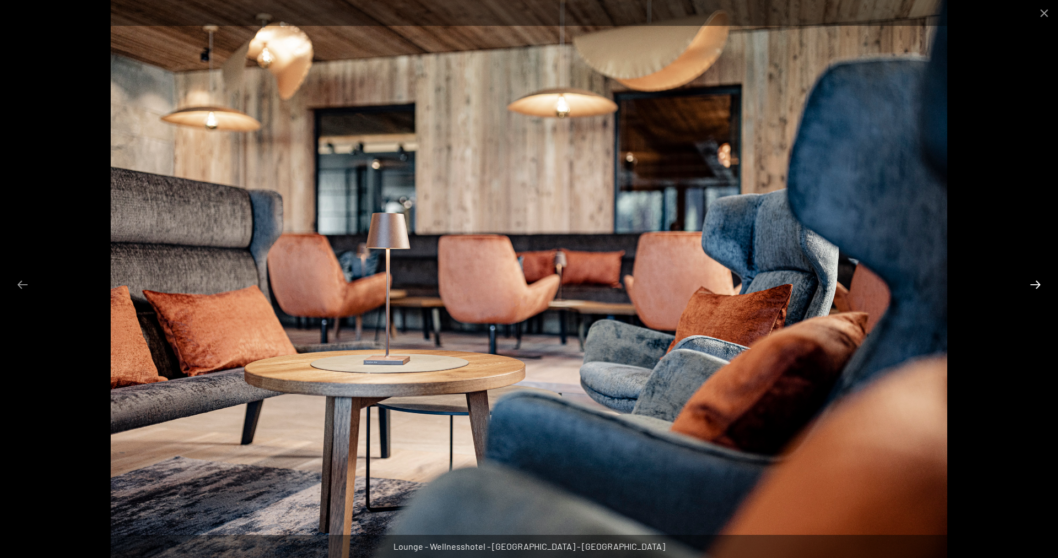
click at [1035, 282] on button "Next slide" at bounding box center [1035, 284] width 23 height 21
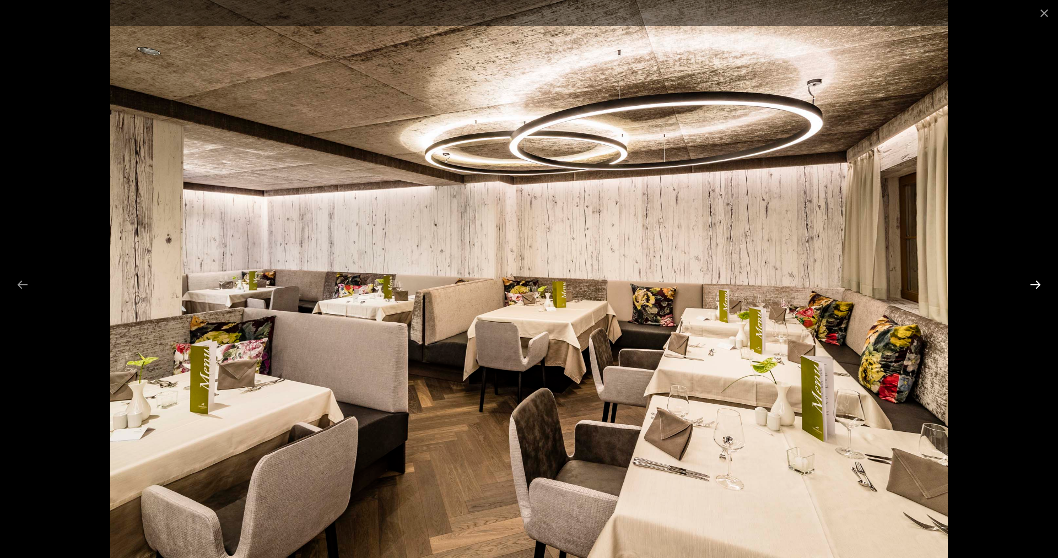
click at [1035, 282] on button "Next slide" at bounding box center [1035, 284] width 23 height 21
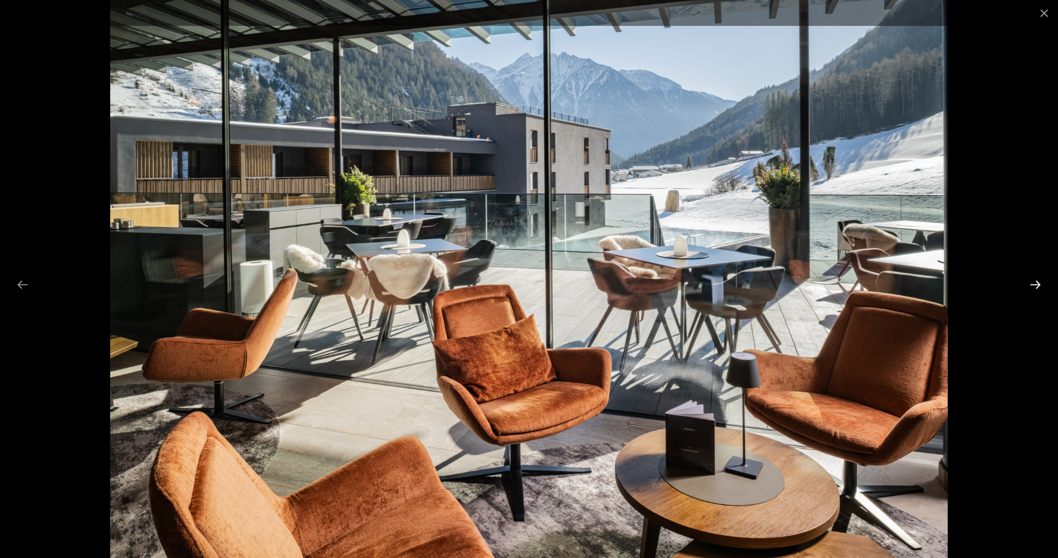
click at [1035, 282] on button "Next slide" at bounding box center [1035, 284] width 23 height 21
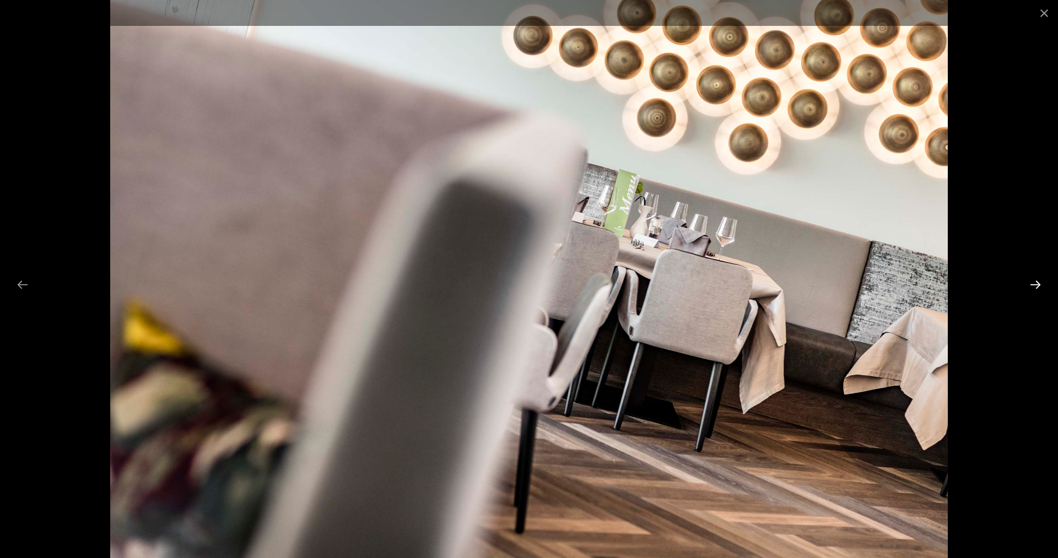
click at [1035, 282] on button "Next slide" at bounding box center [1035, 284] width 23 height 21
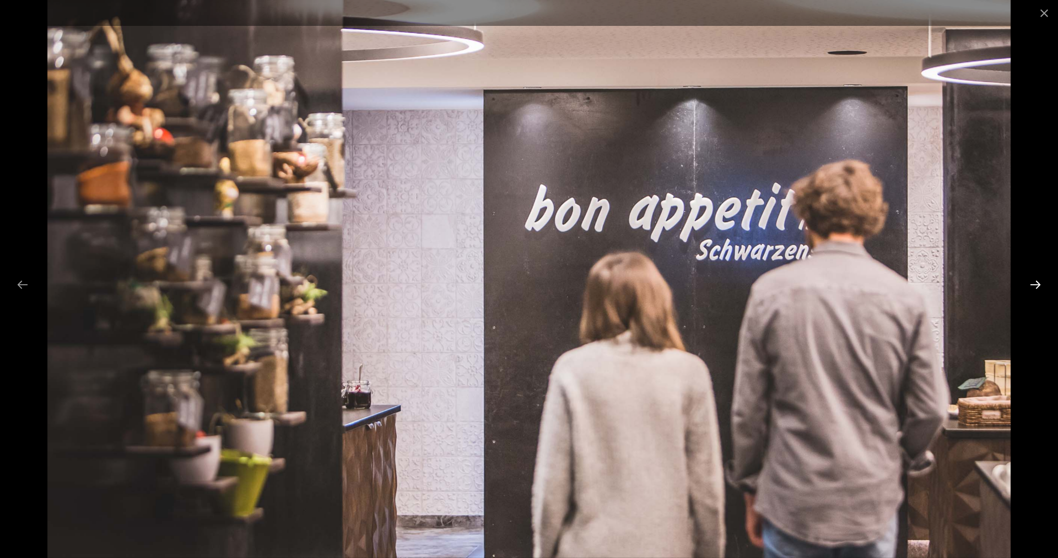
click at [1035, 282] on button "Next slide" at bounding box center [1035, 284] width 23 height 21
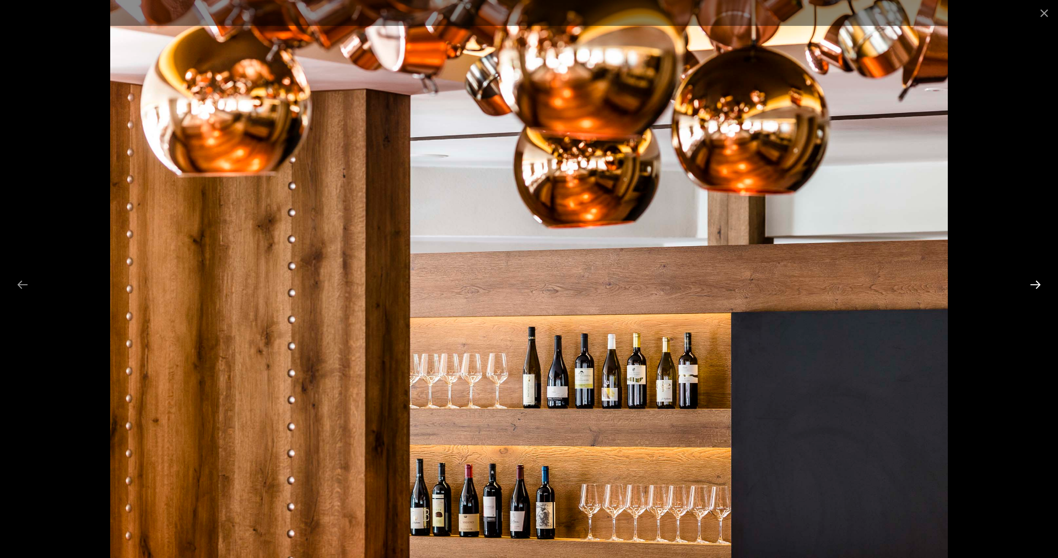
click at [1035, 282] on button "Next slide" at bounding box center [1035, 284] width 23 height 21
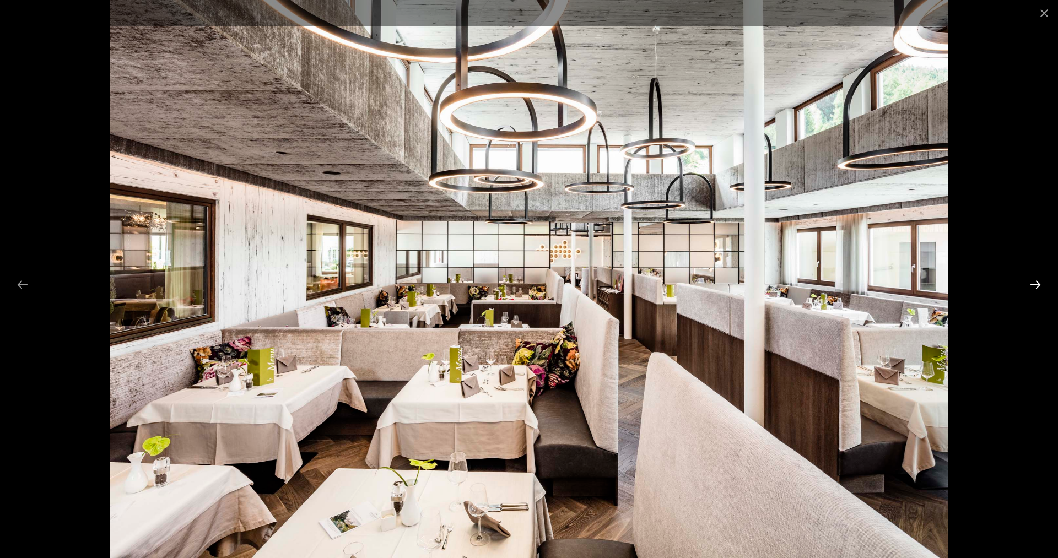
click at [1035, 282] on button "Next slide" at bounding box center [1035, 284] width 23 height 21
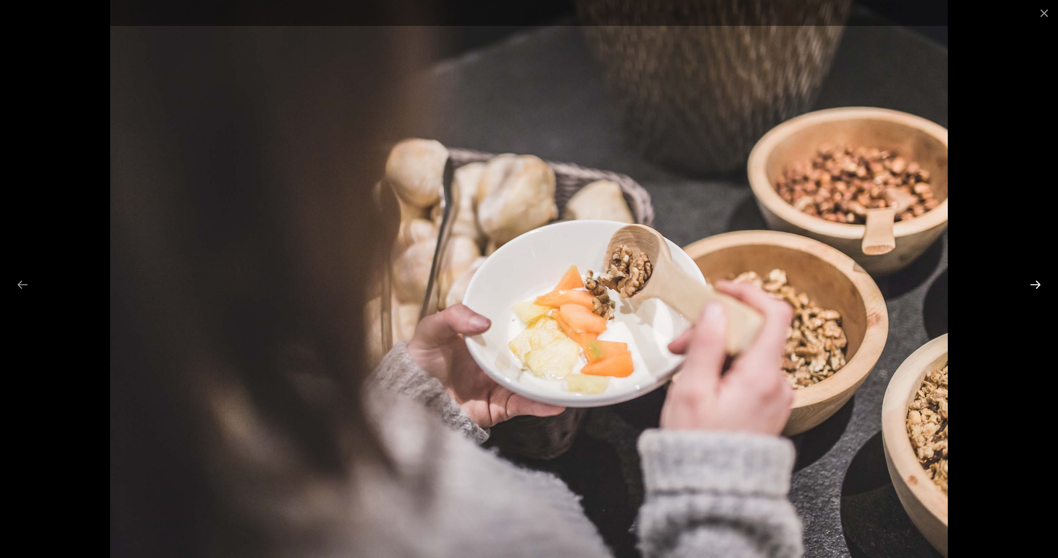
click at [1035, 282] on button "Next slide" at bounding box center [1035, 284] width 23 height 21
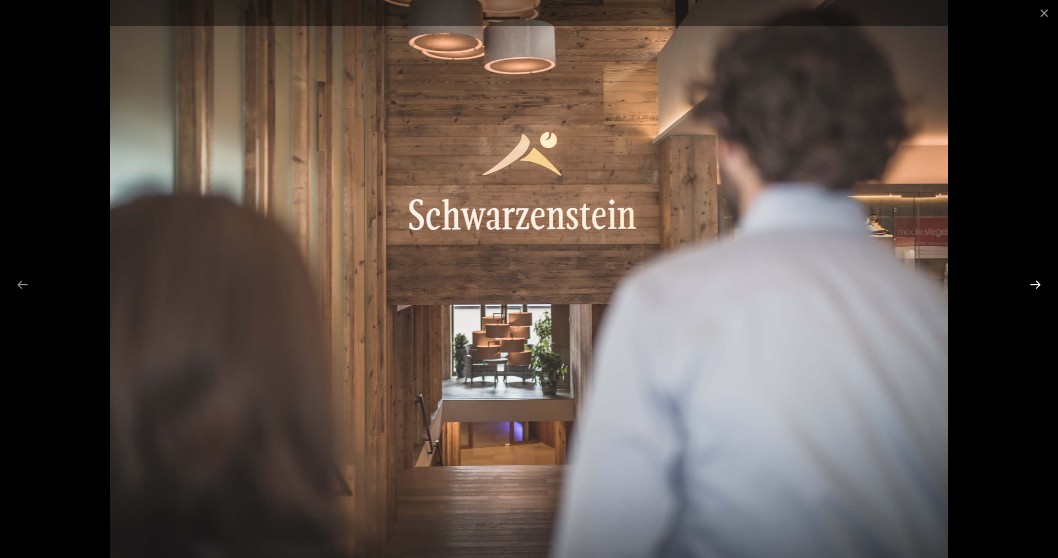
click at [1035, 282] on button "Next slide" at bounding box center [1035, 284] width 23 height 21
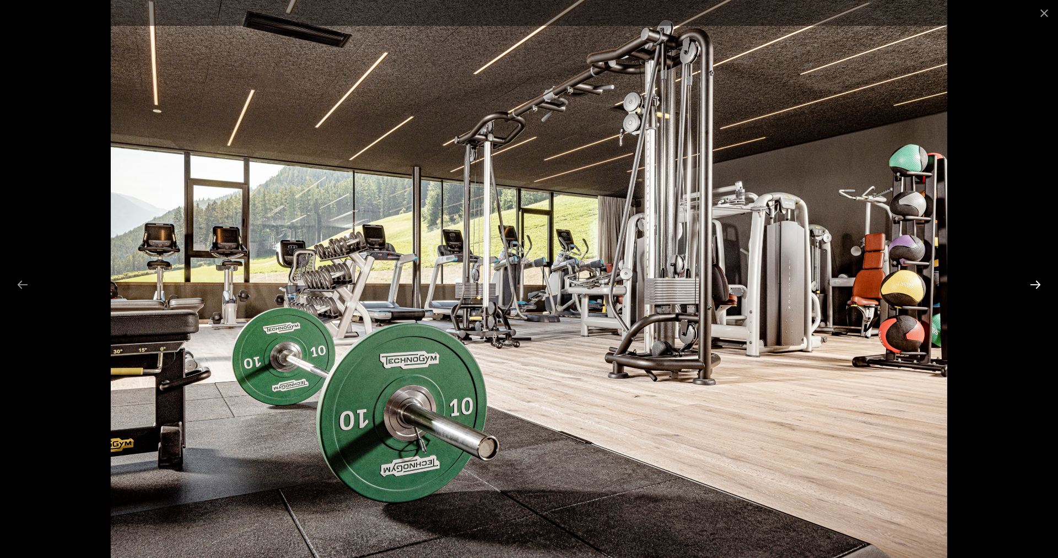
click at [1035, 282] on button "Next slide" at bounding box center [1035, 284] width 23 height 21
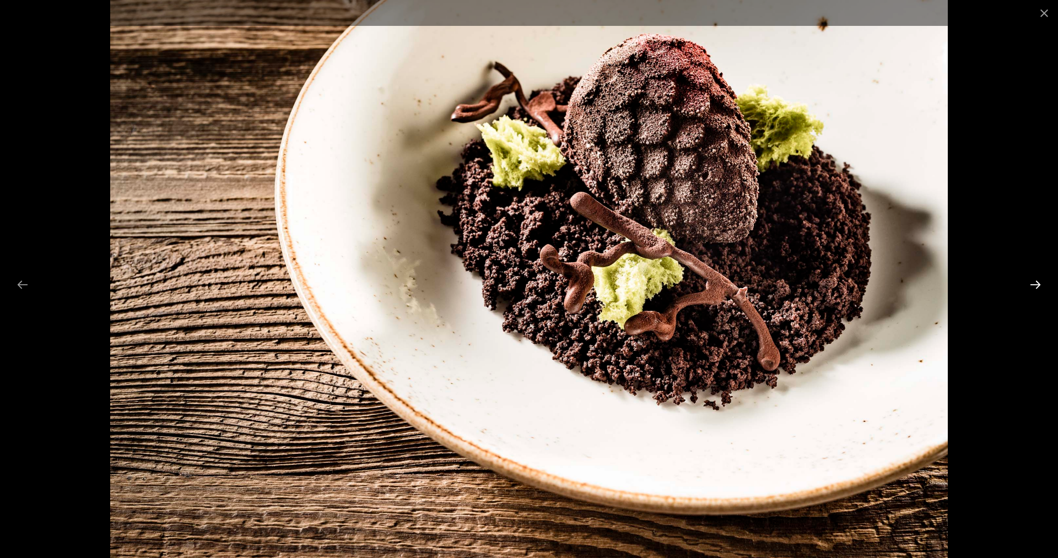
click at [1035, 282] on button "Next slide" at bounding box center [1035, 284] width 23 height 21
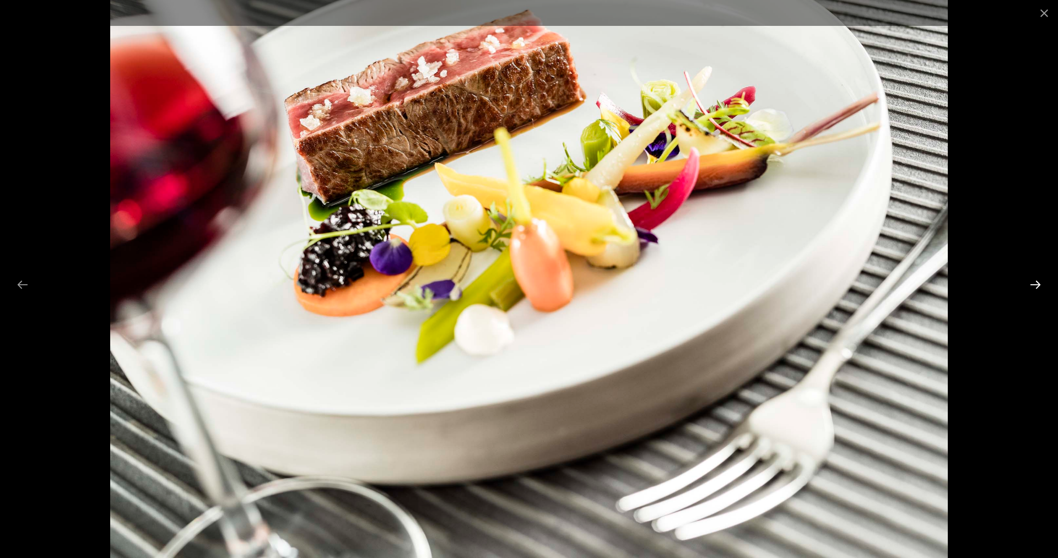
click at [1035, 282] on button "Next slide" at bounding box center [1035, 284] width 23 height 21
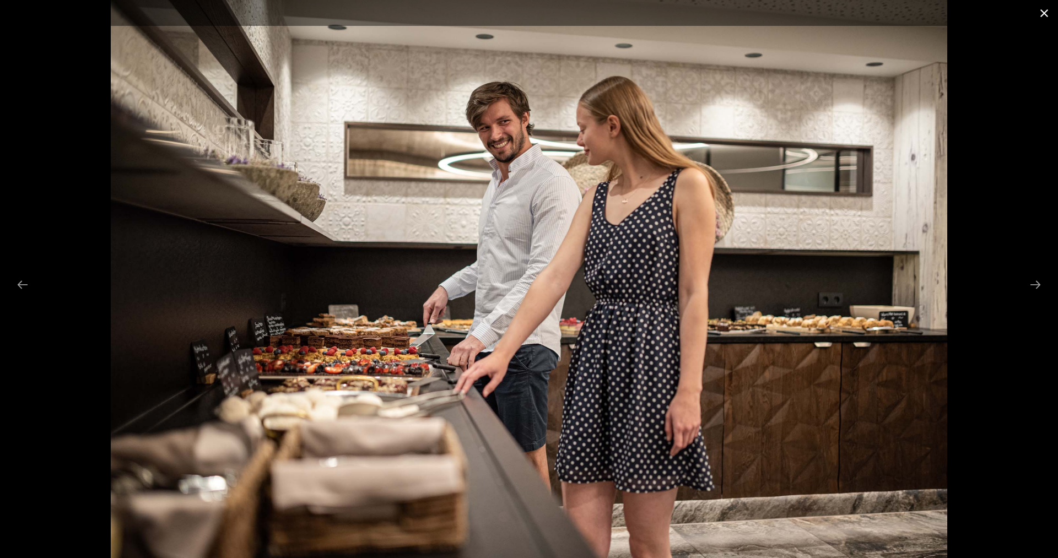
click at [1046, 15] on button "Close gallery" at bounding box center [1044, 13] width 28 height 26
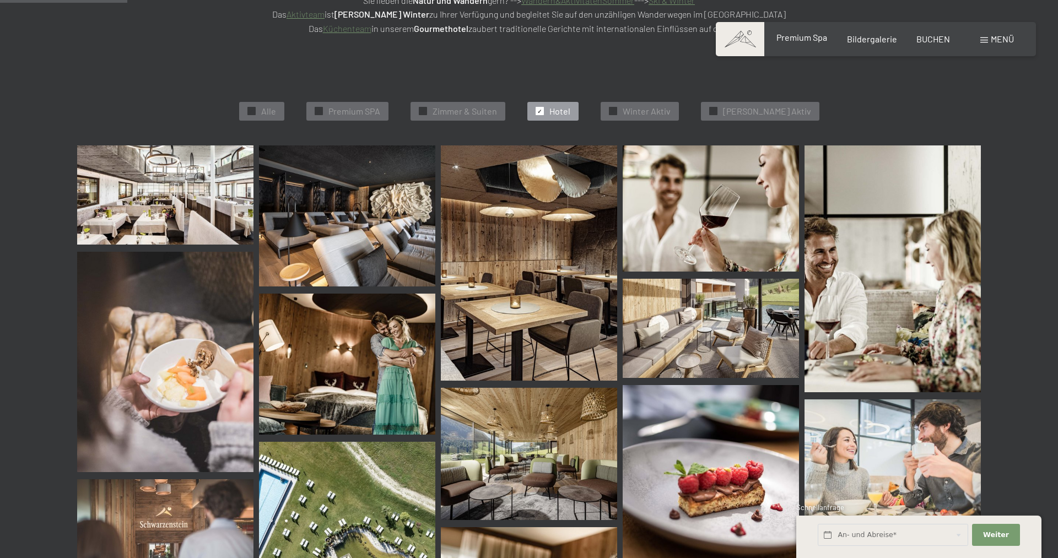
click at [797, 36] on span "Premium Spa" at bounding box center [801, 37] width 51 height 10
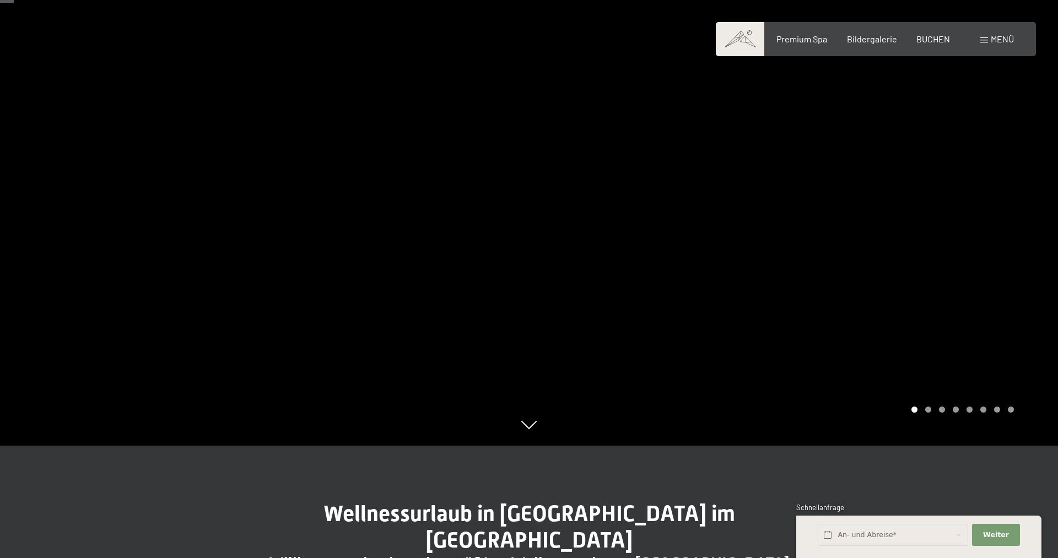
scroll to position [56, 0]
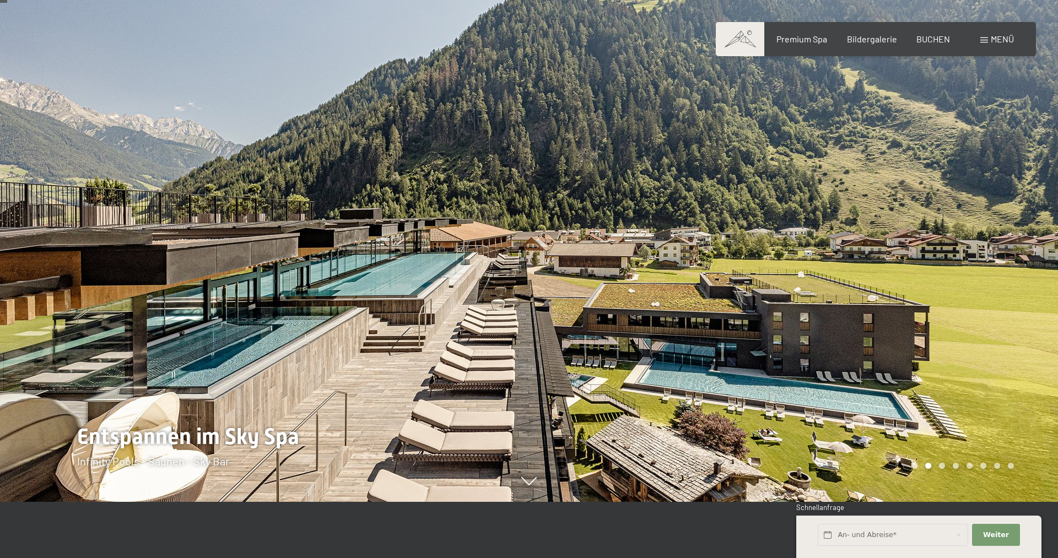
click at [992, 40] on span "Menü" at bounding box center [1002, 39] width 23 height 10
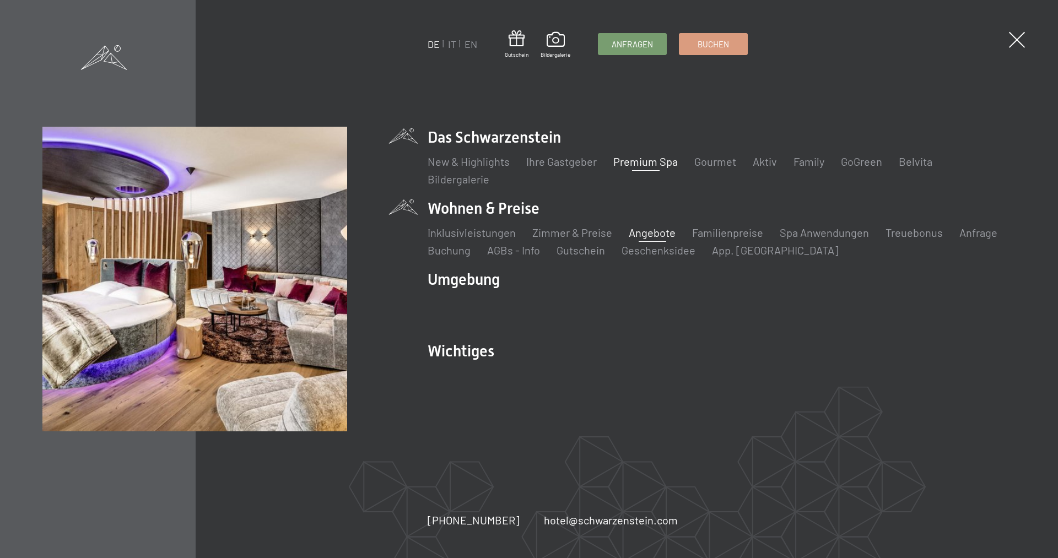
click at [664, 235] on link "Angebote" at bounding box center [652, 232] width 47 height 13
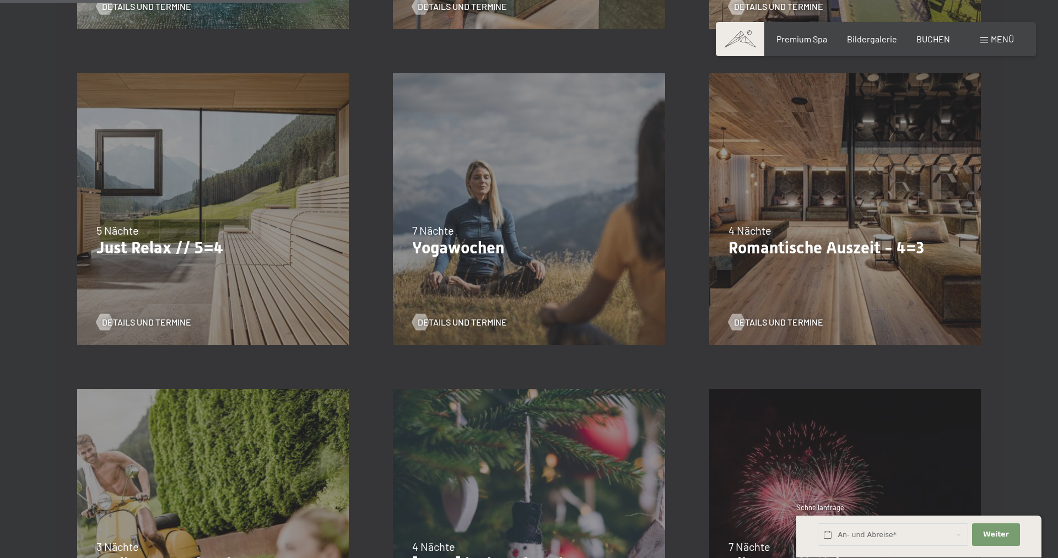
scroll to position [674, 0]
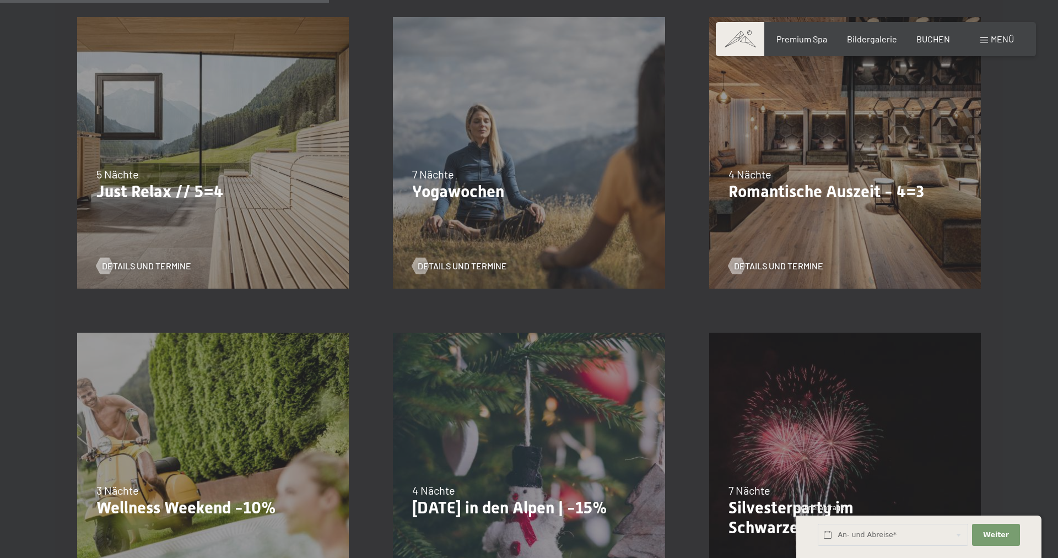
click at [852, 193] on p "Romantische Auszeit - 4=3" at bounding box center [844, 192] width 233 height 20
click at [793, 266] on span "Details und Termine" at bounding box center [789, 266] width 89 height 12
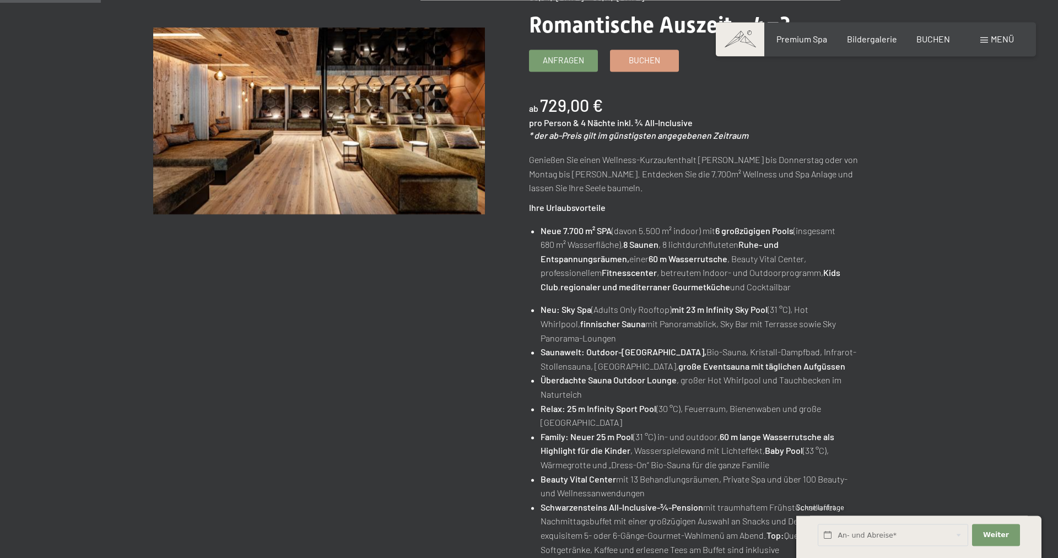
scroll to position [56, 0]
